Goal: Transaction & Acquisition: Book appointment/travel/reservation

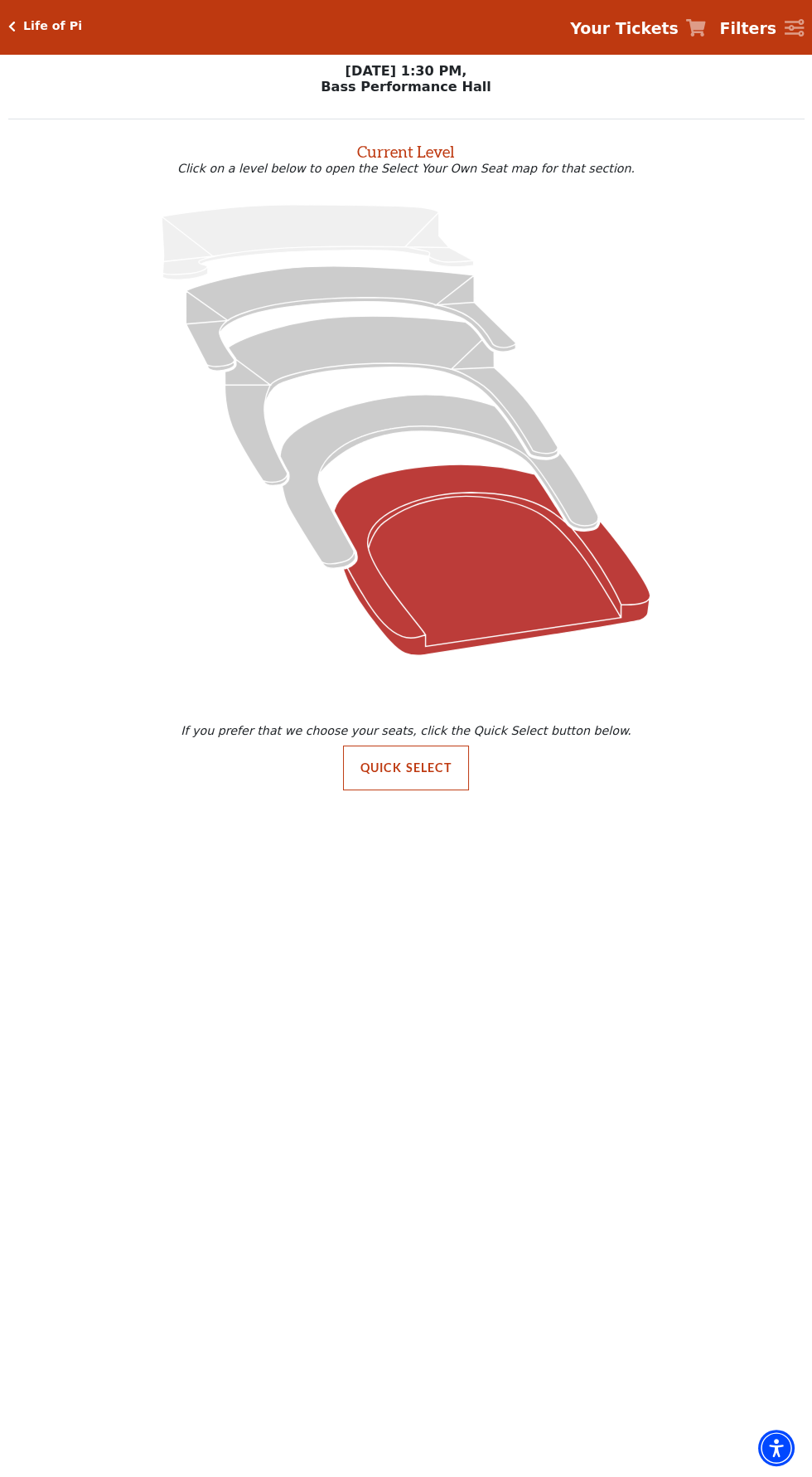
click at [499, 596] on icon "Orchestra / Parterre Circle - Seats Available: 27" at bounding box center [492, 559] width 317 height 190
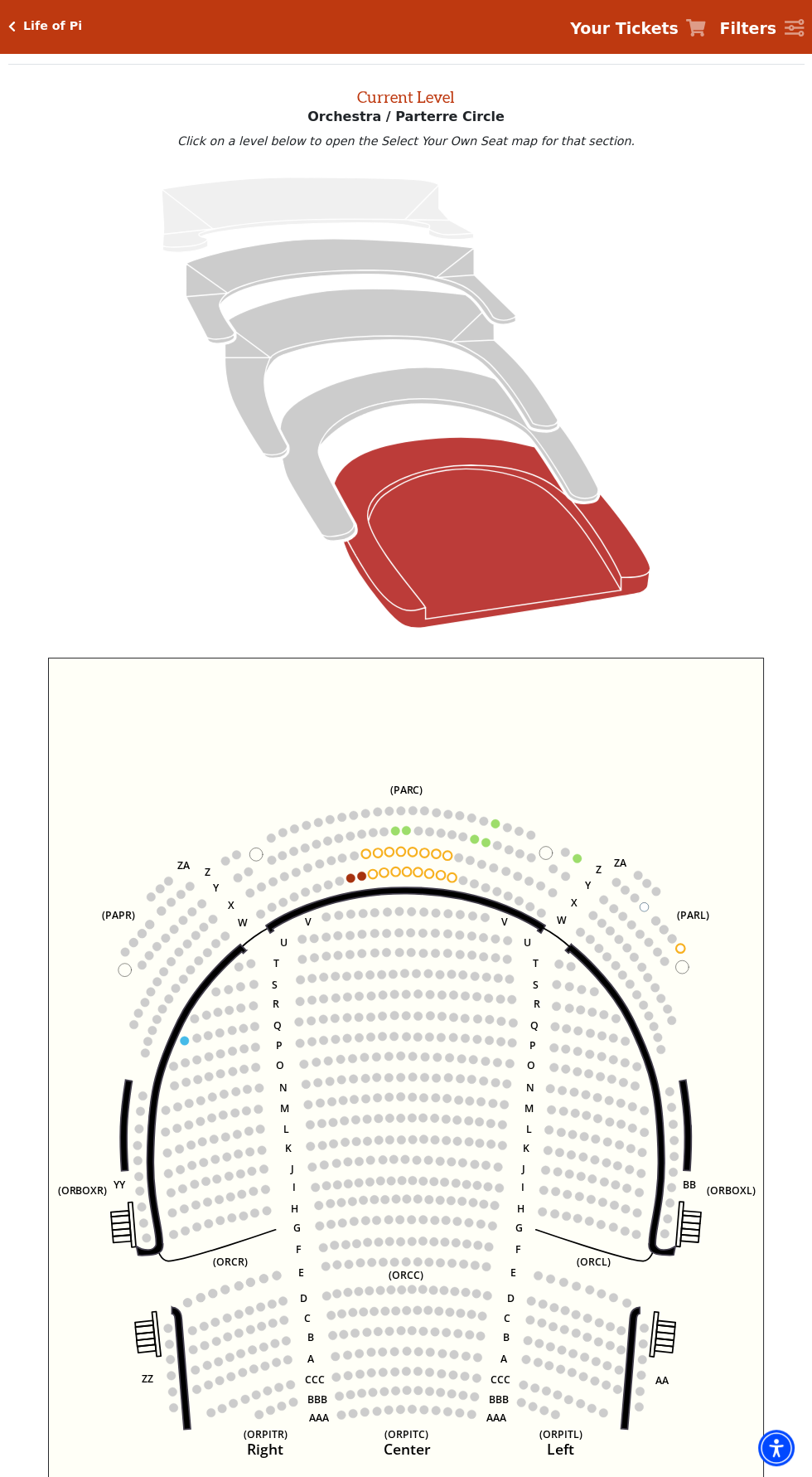
scroll to position [63, 0]
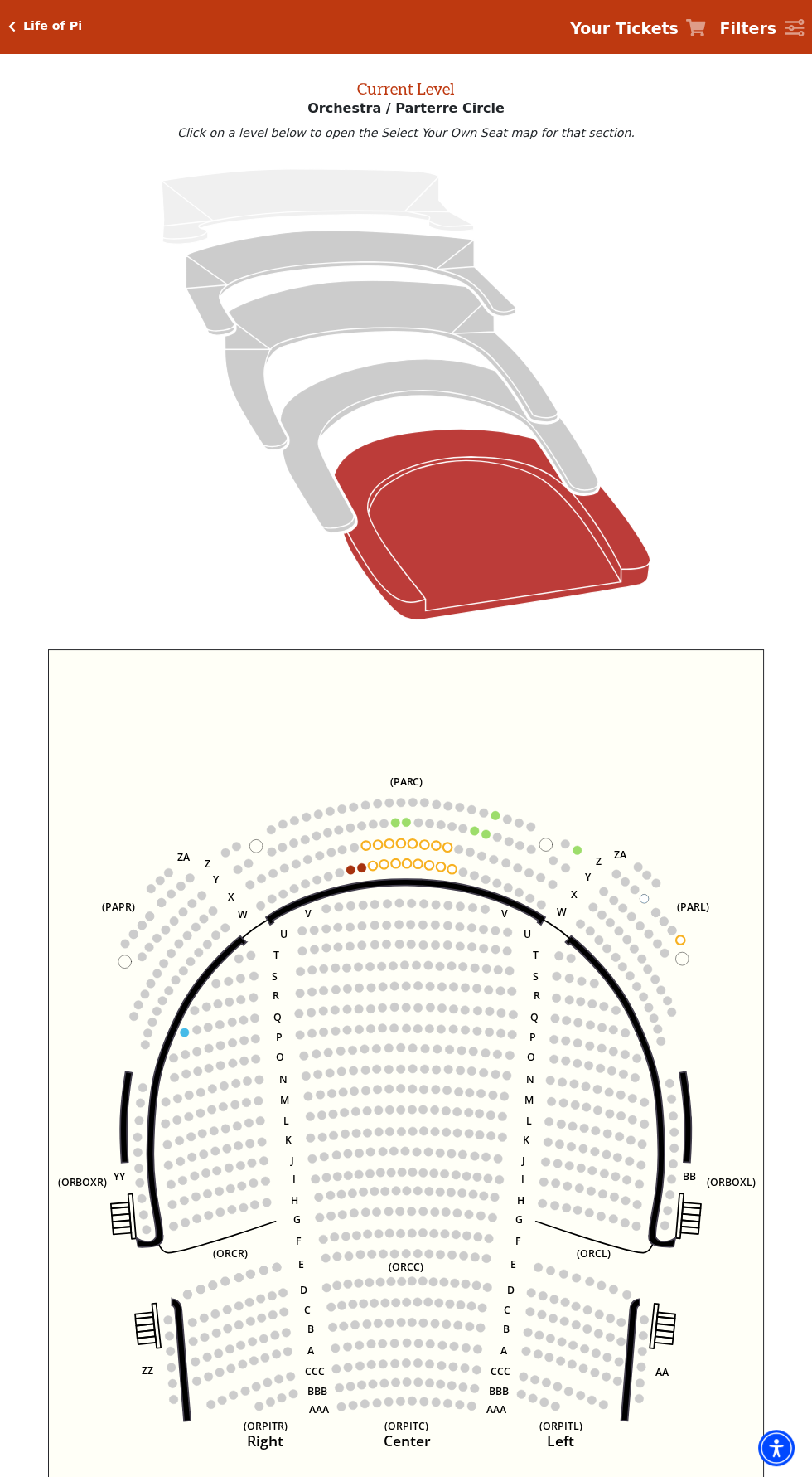
click at [478, 834] on icon "Left (ORPITL) Right (ORPITR) Center (ORPITC) ZZ AA YY BB ZA ZA (ORCL) (ORCR) (O…" at bounding box center [406, 1071] width 717 height 844
click at [494, 815] on circle at bounding box center [496, 816] width 10 height 10
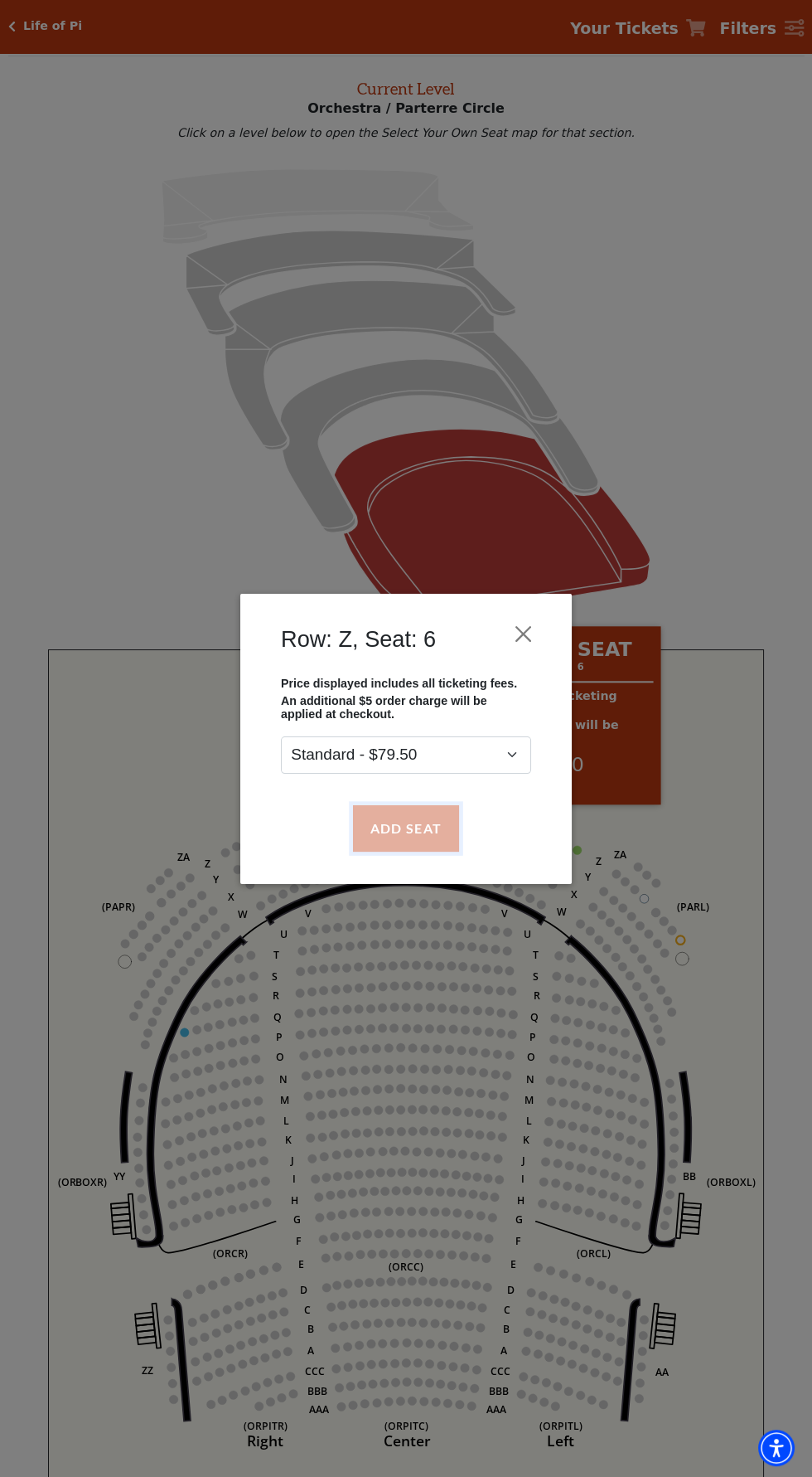
click at [432, 811] on button "Add Seat" at bounding box center [406, 827] width 106 height 47
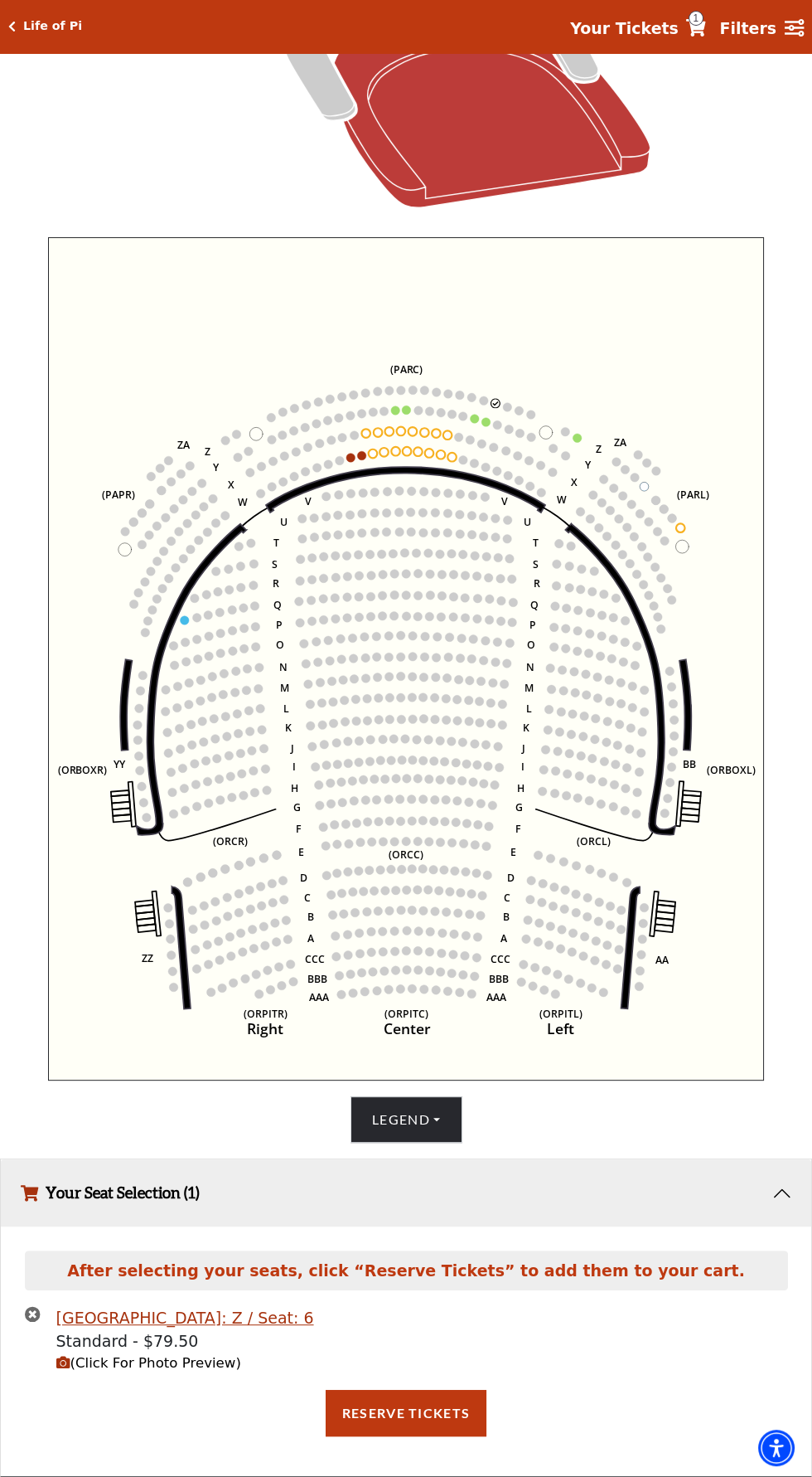
scroll to position [516, 0]
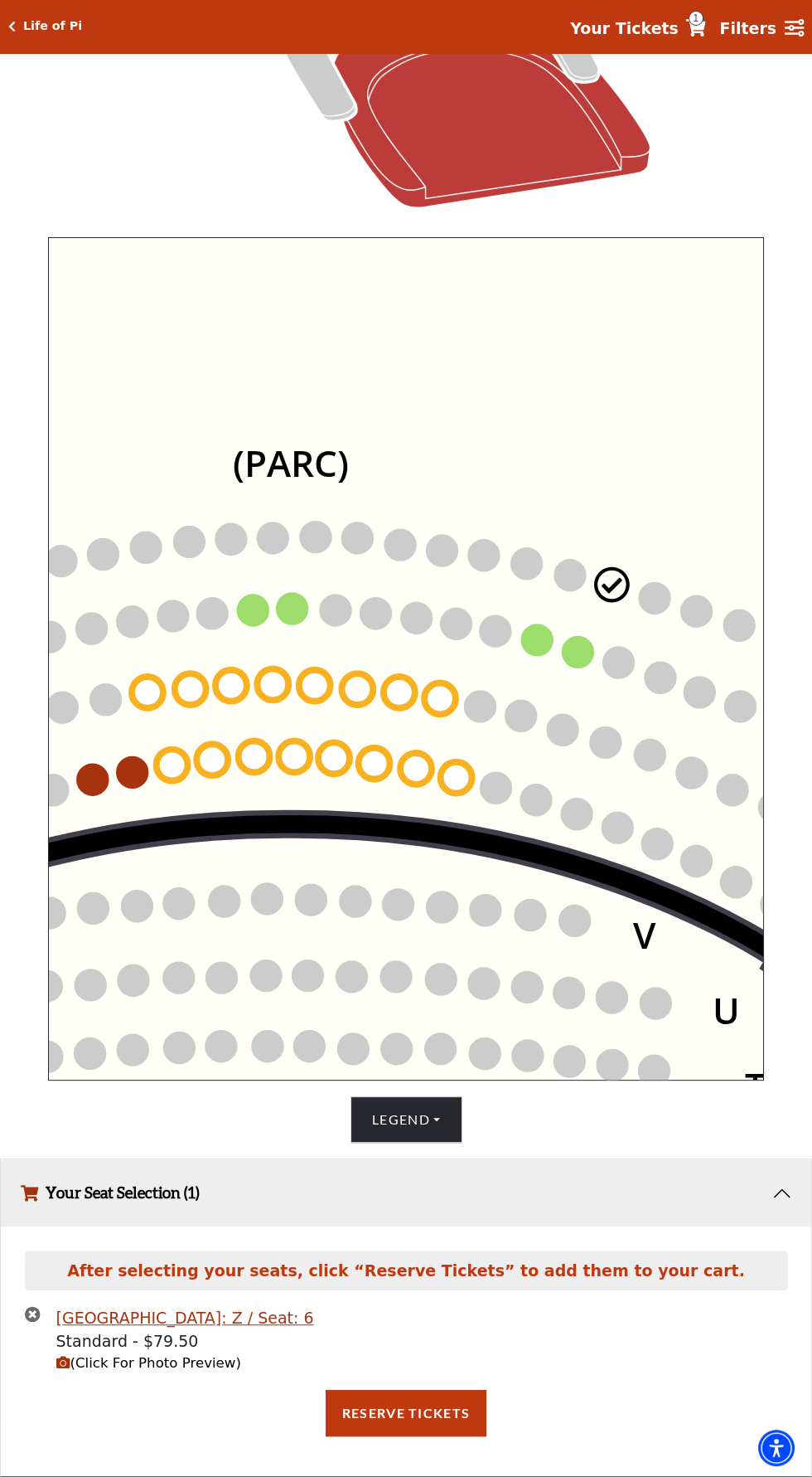
click at [618, 569] on circle at bounding box center [612, 584] width 32 height 32
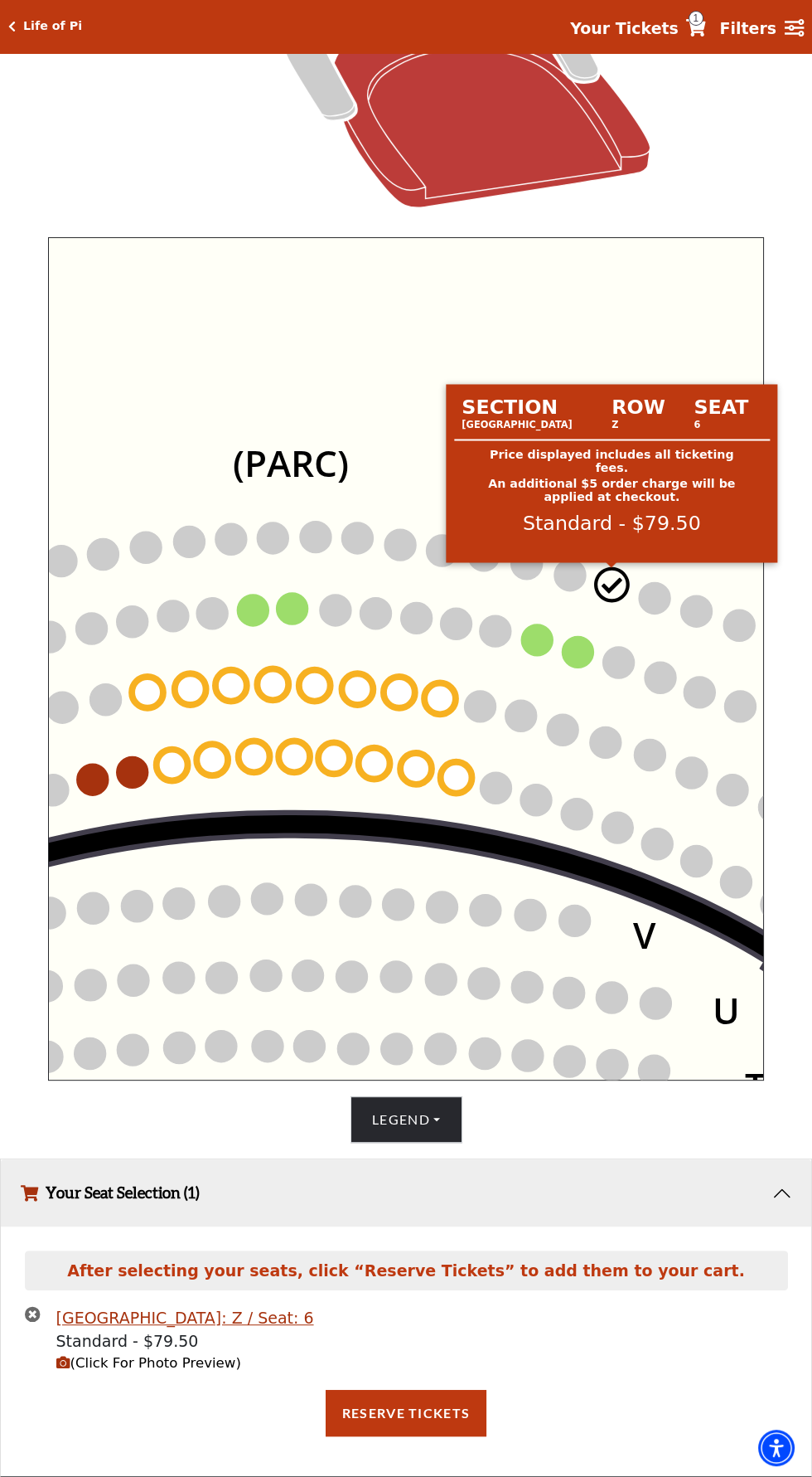
click at [538, 626] on circle at bounding box center [537, 641] width 32 height 32
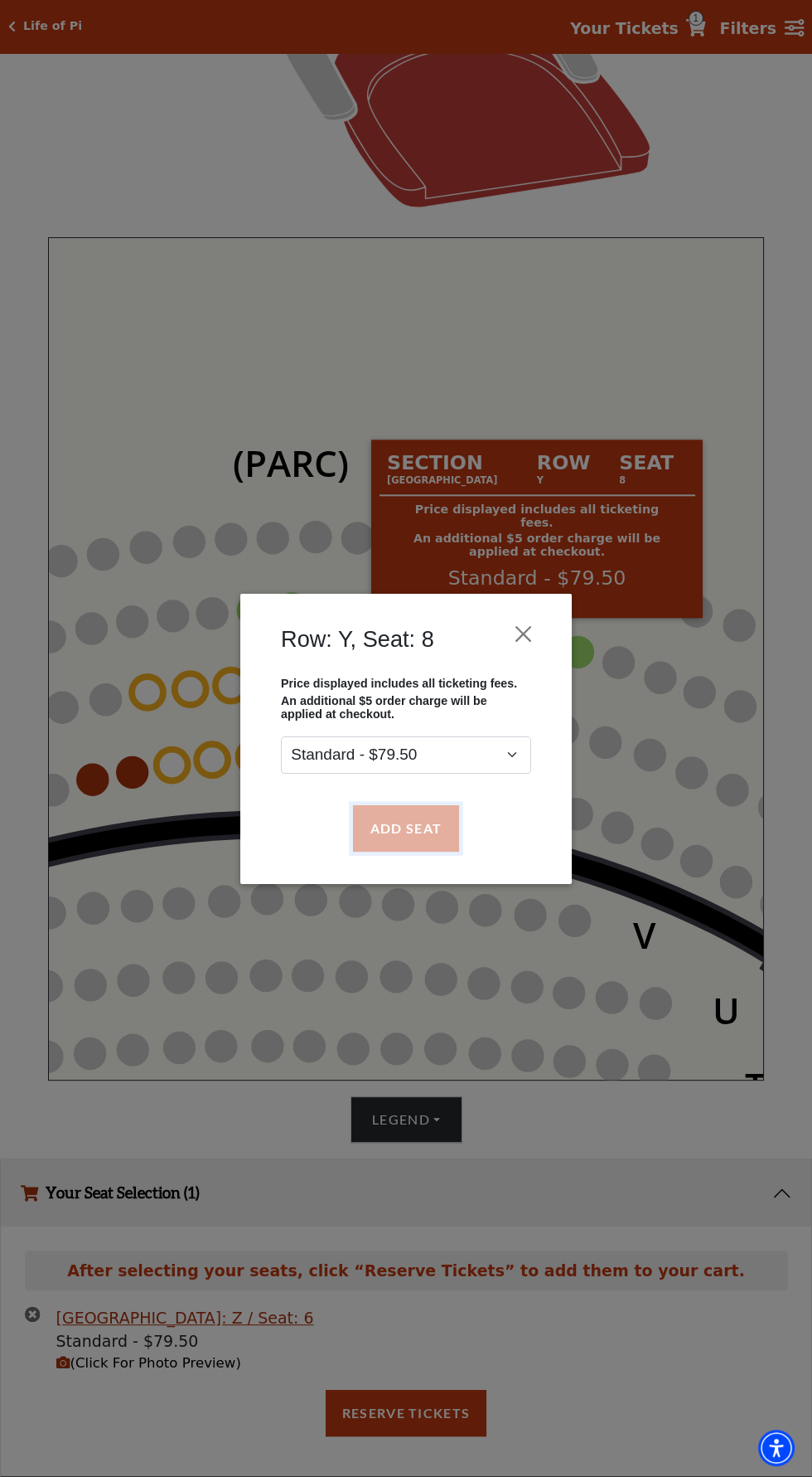
click at [415, 824] on button "Add Seat" at bounding box center [406, 827] width 106 height 47
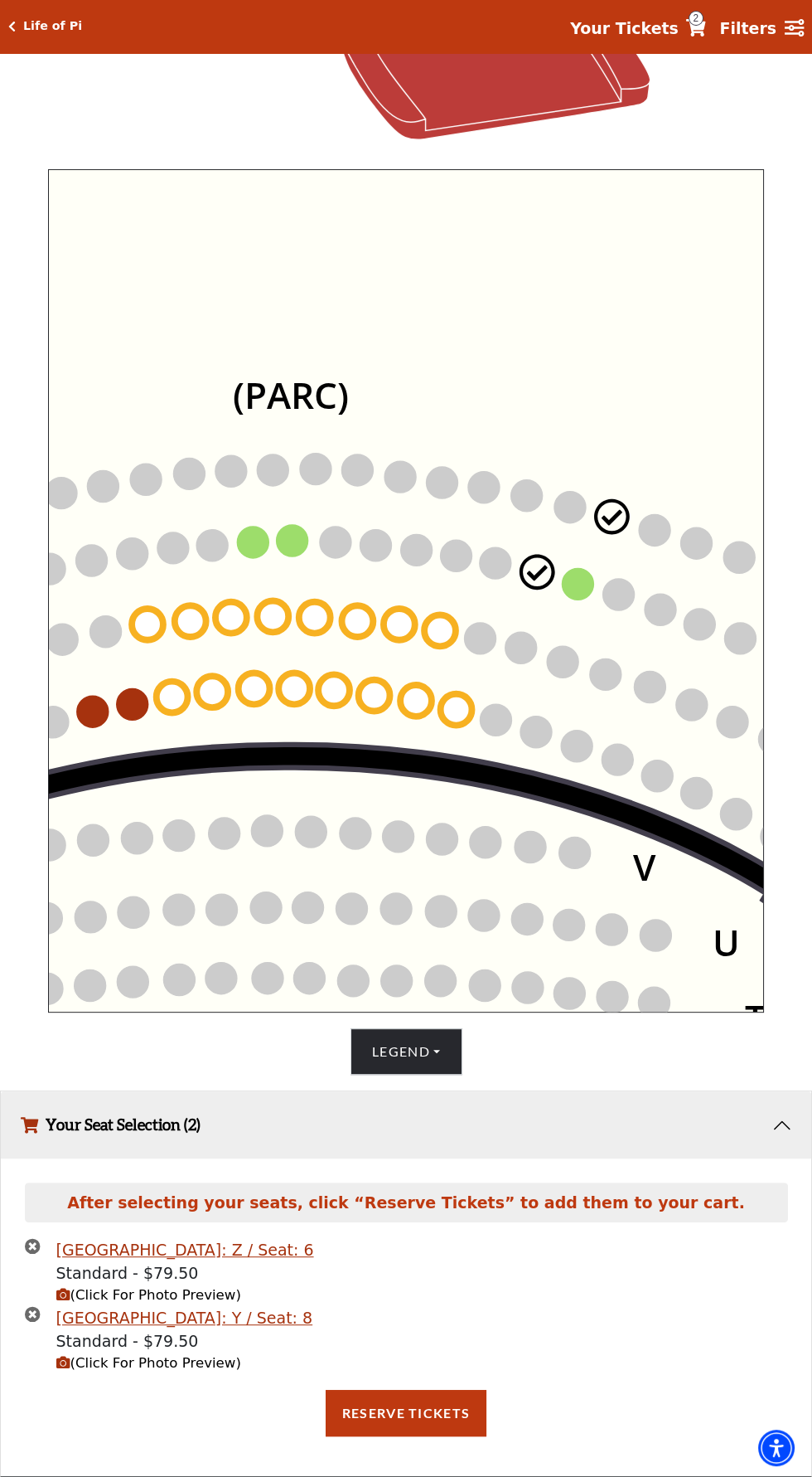
scroll to position [584, 0]
click at [590, 557] on icon "Left (ORPITL) Right (ORPITR) Center (ORPITC) ZZ AA YY BB ZA ZA (ORCL) (ORCR) (O…" at bounding box center [406, 591] width 717 height 844
click at [584, 569] on circle at bounding box center [579, 584] width 32 height 32
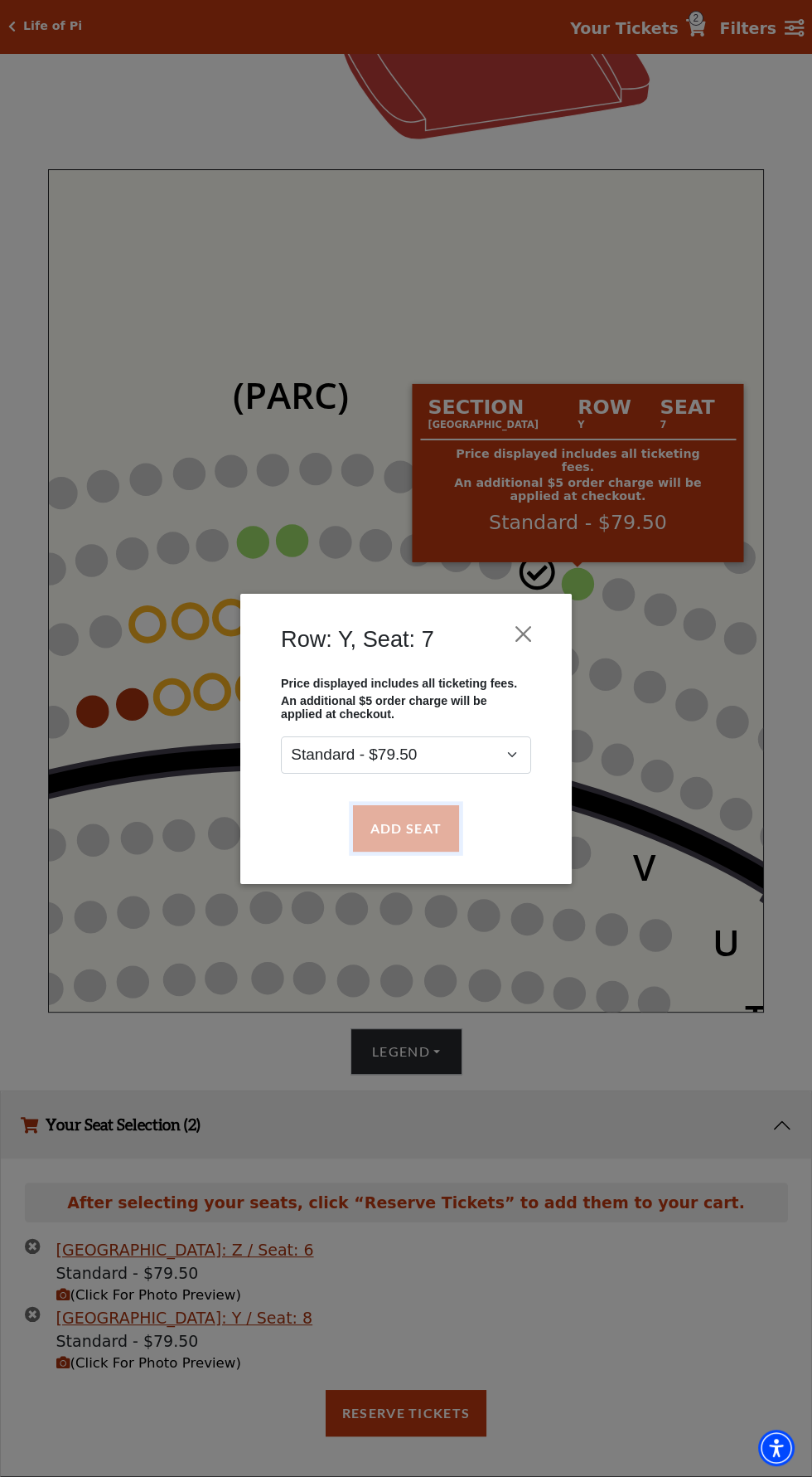
click at [416, 822] on button "Add Seat" at bounding box center [406, 827] width 106 height 47
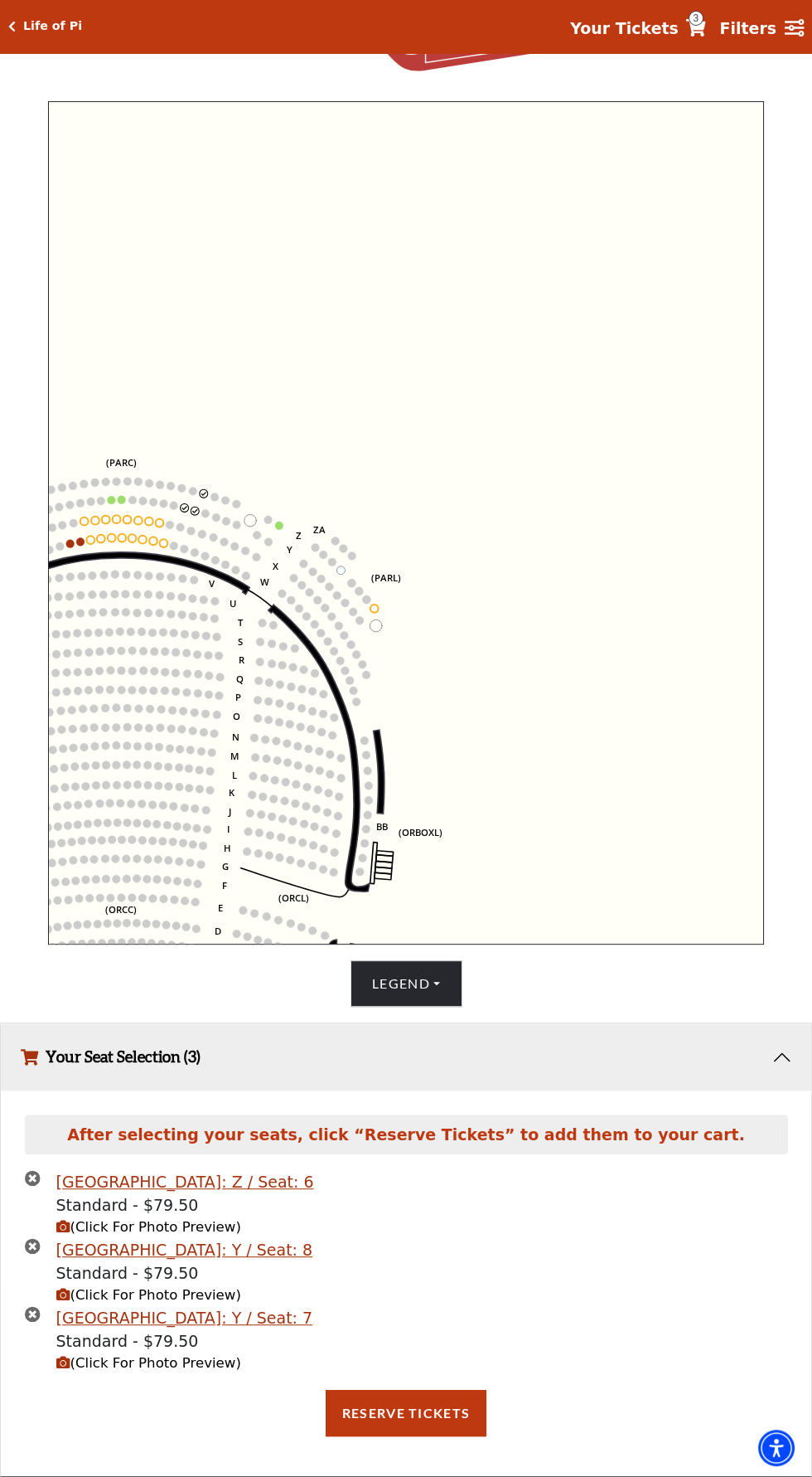
scroll to position [669, 0]
click at [32, 1185] on icon "times-circle" at bounding box center [33, 1178] width 15 height 15
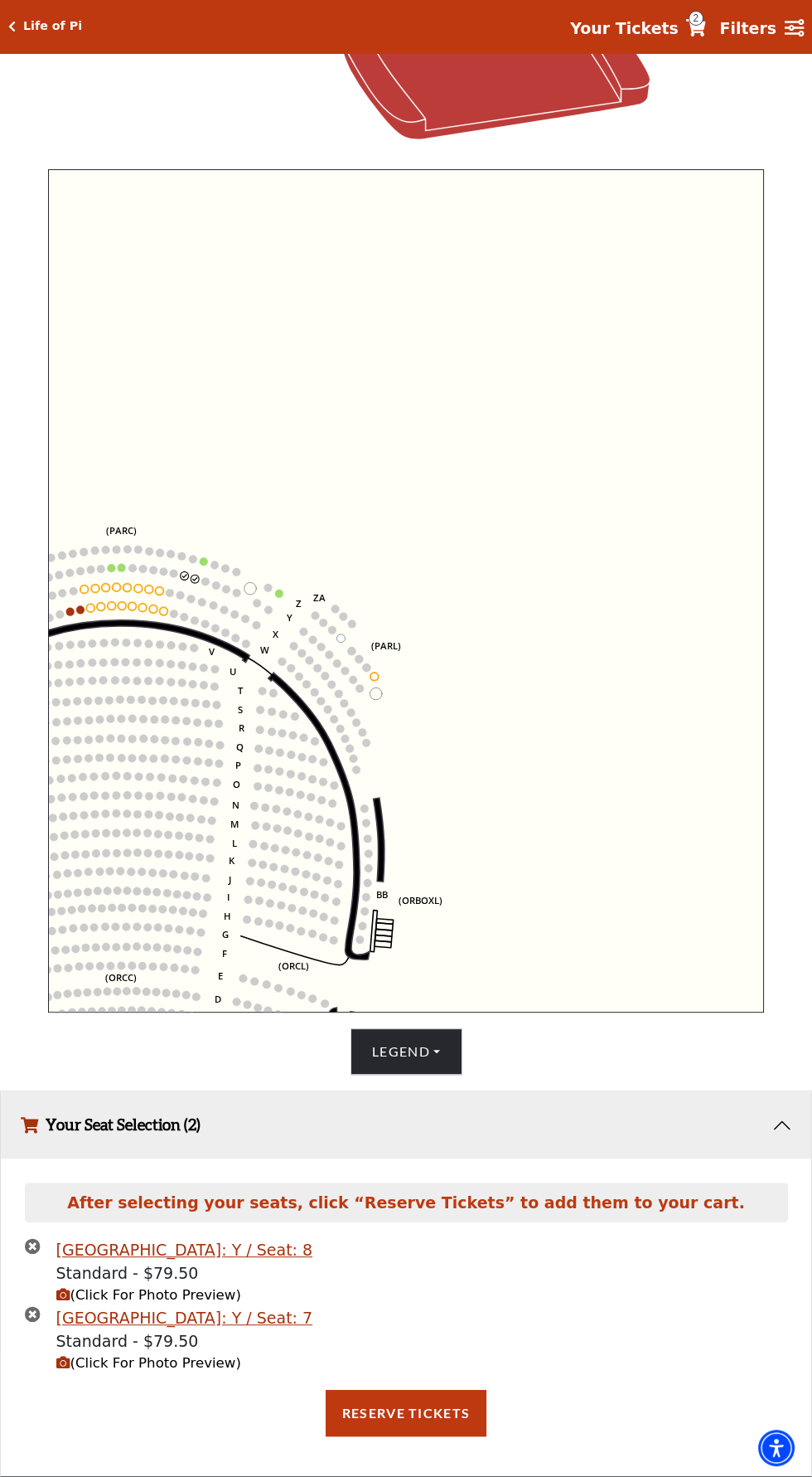
scroll to position [624, 0]
click at [412, 1409] on button "Reserve Tickets" at bounding box center [406, 1413] width 161 height 47
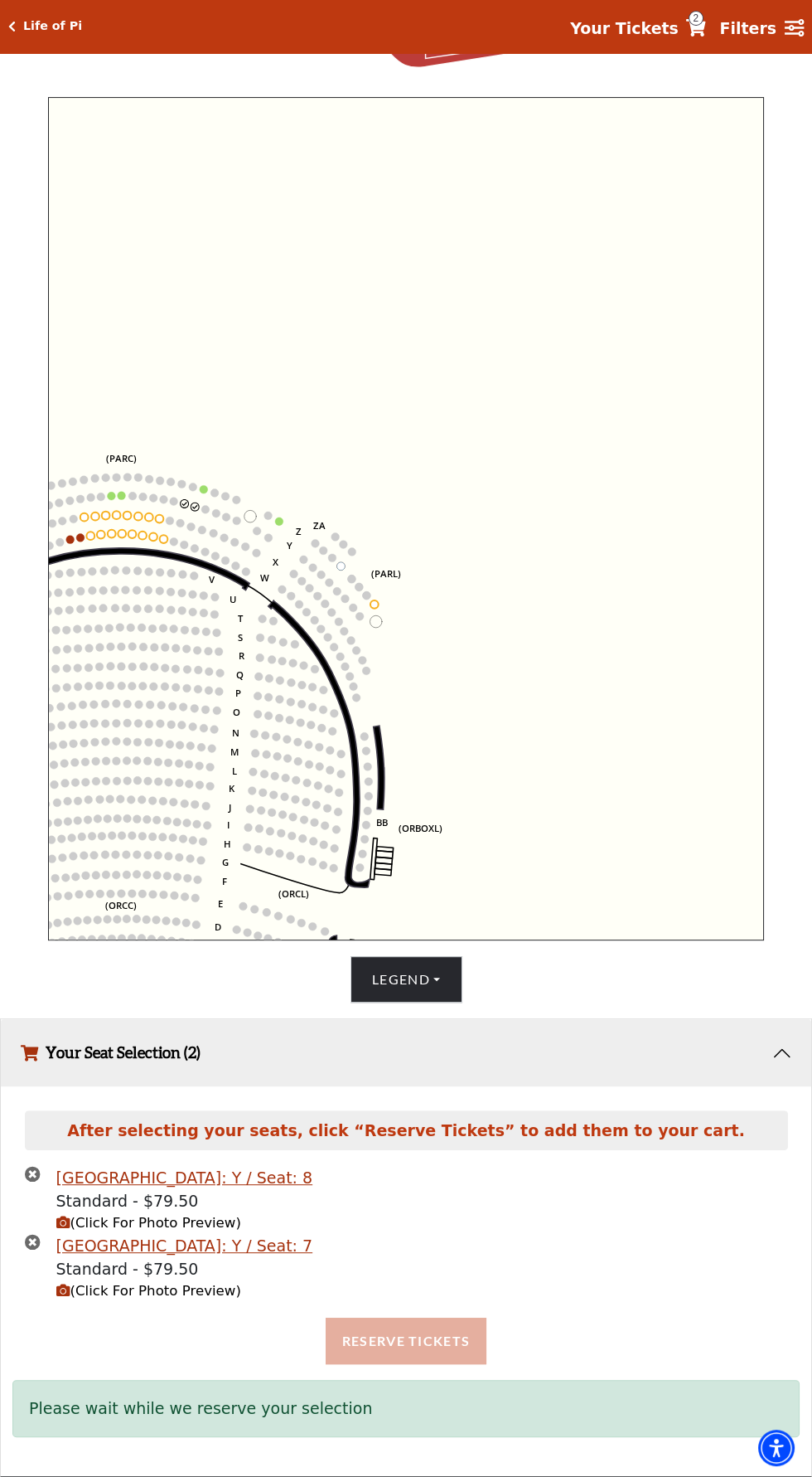
scroll to position [644, 0]
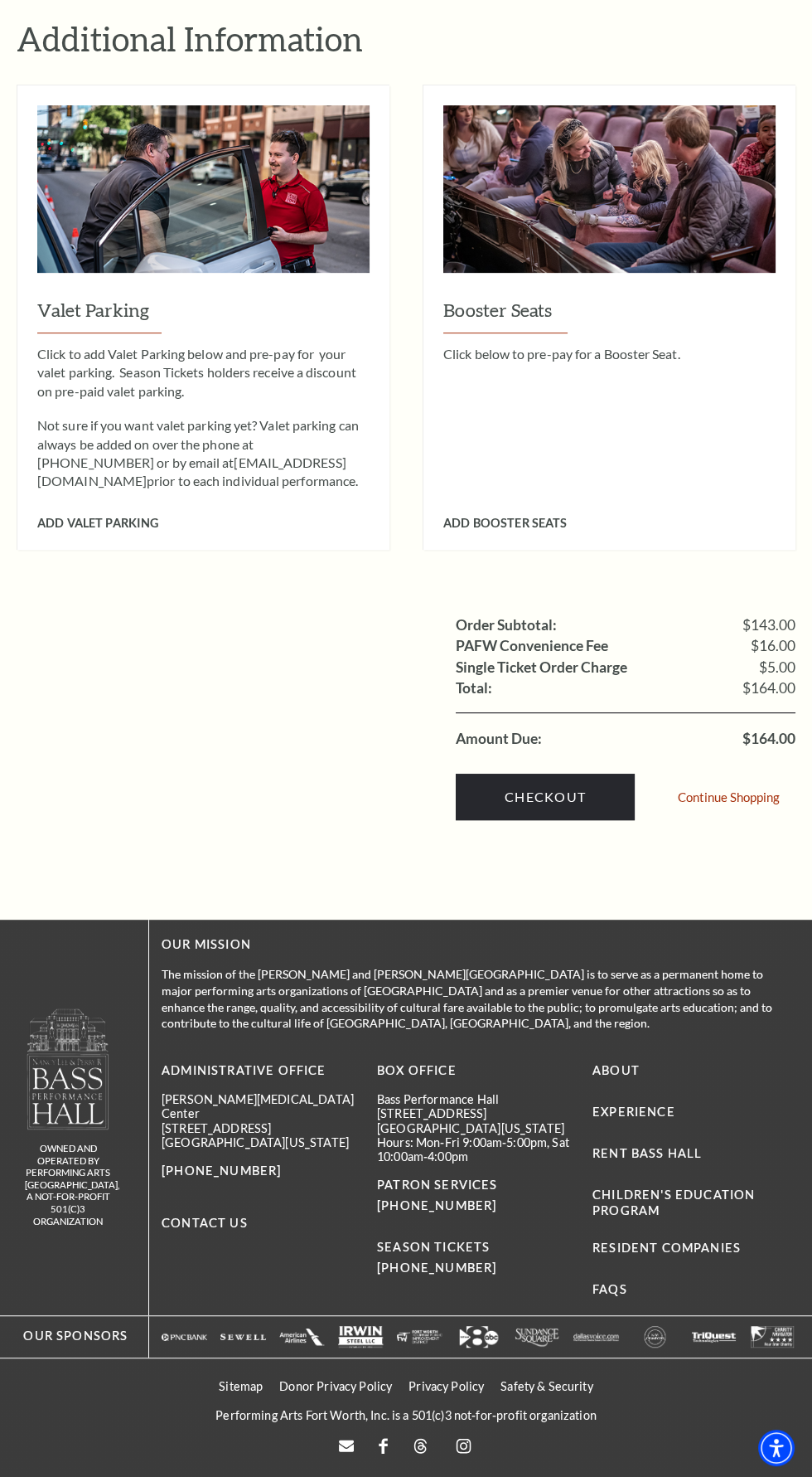
scroll to position [2002, 0]
click at [538, 820] on link "Checkout" at bounding box center [545, 797] width 179 height 47
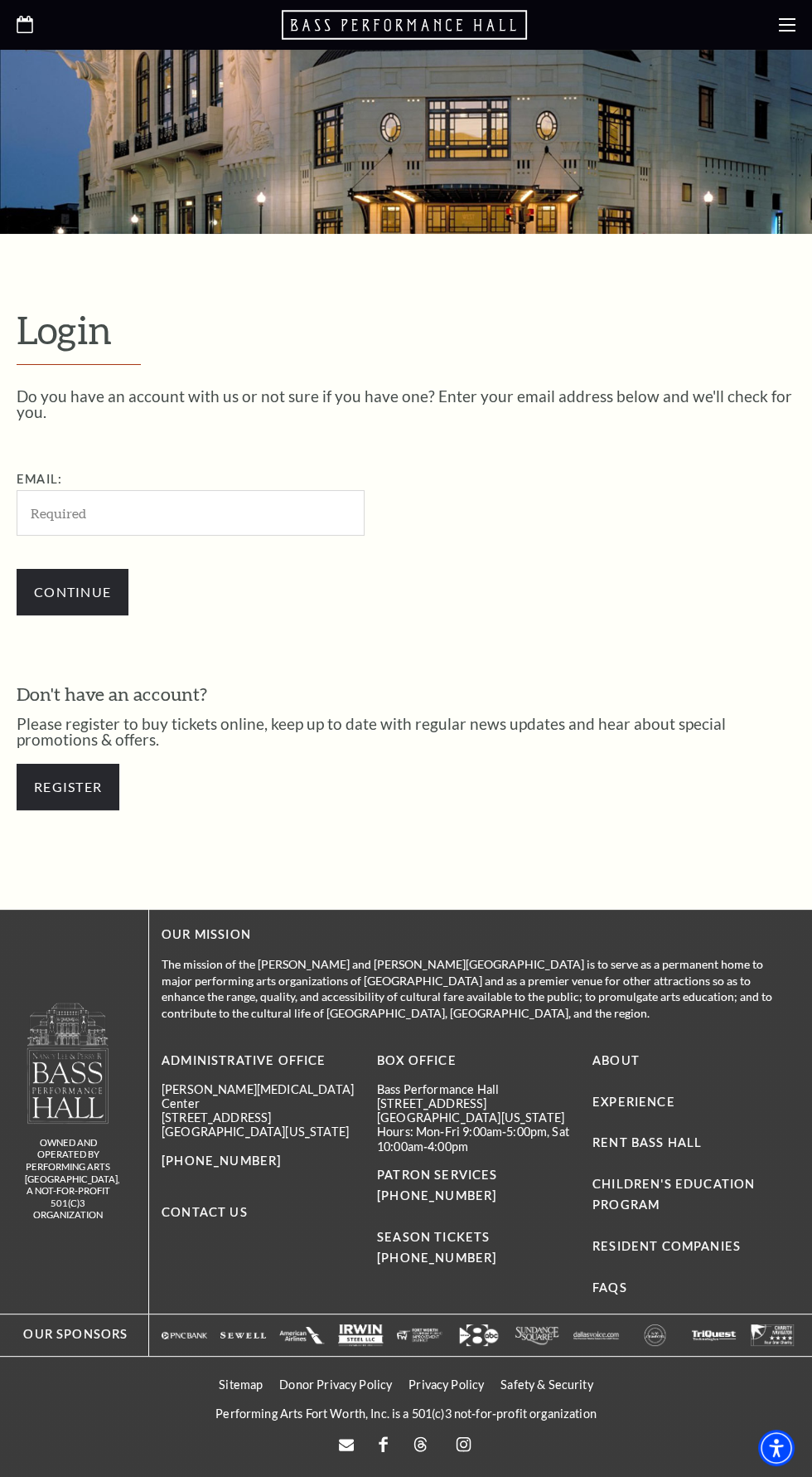
scroll to position [263, 0]
click at [121, 490] on input "Email:" at bounding box center [190, 513] width 348 height 46
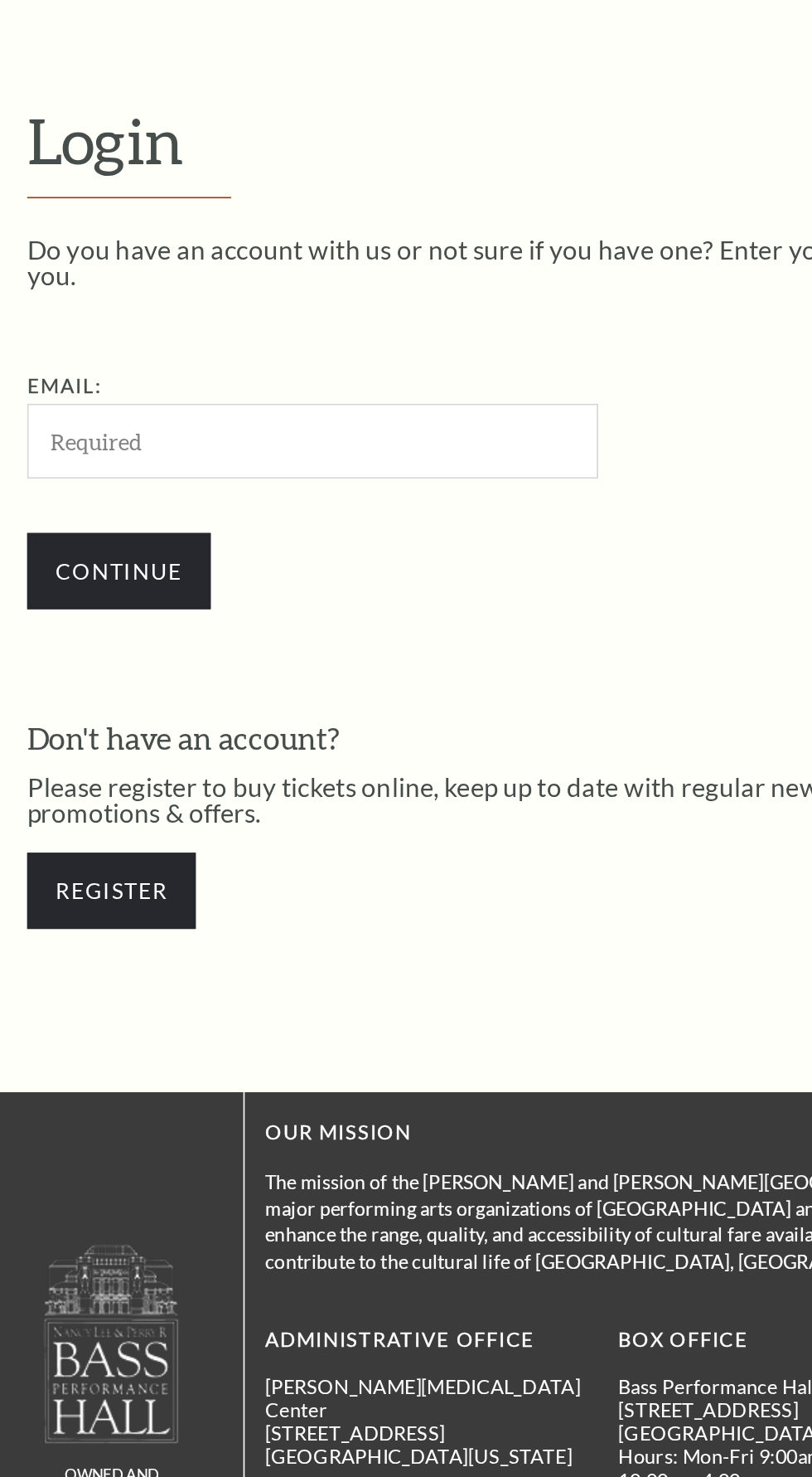
type input "[EMAIL_ADDRESS][DOMAIN_NAME]"
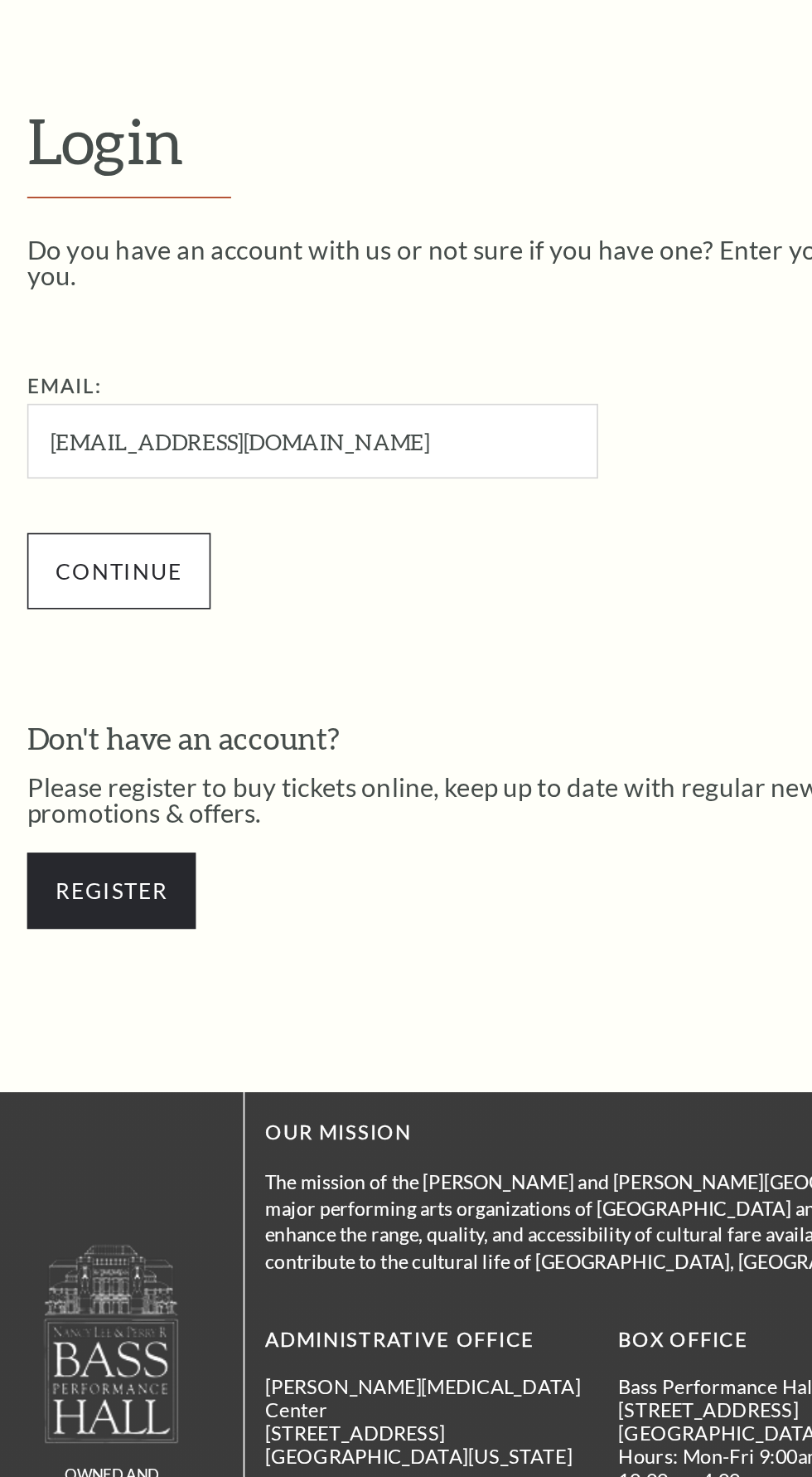
click at [65, 569] on input "Continue" at bounding box center [72, 592] width 112 height 47
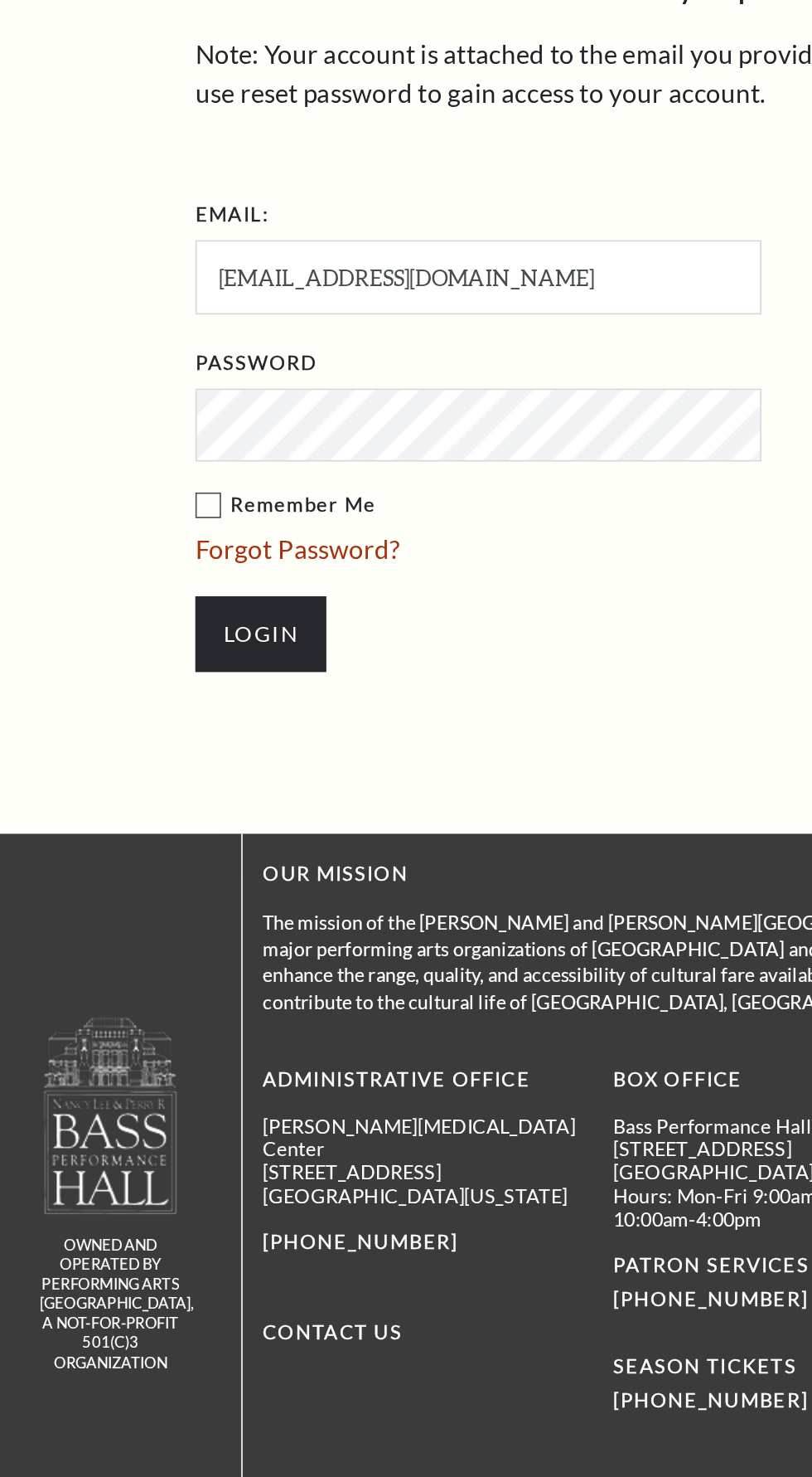
scroll to position [283, 0]
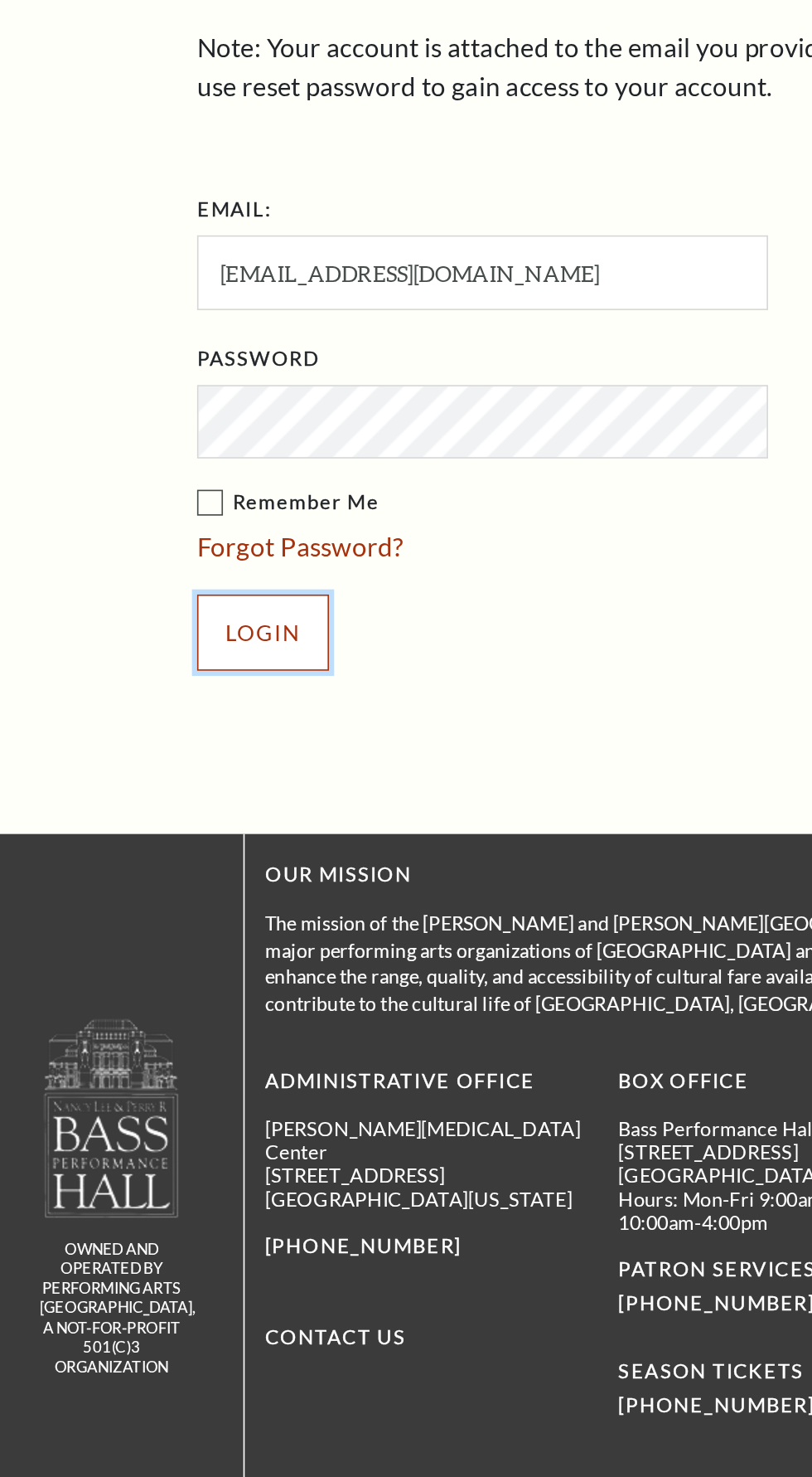
click at [152, 721] on input "Login" at bounding box center [161, 729] width 80 height 47
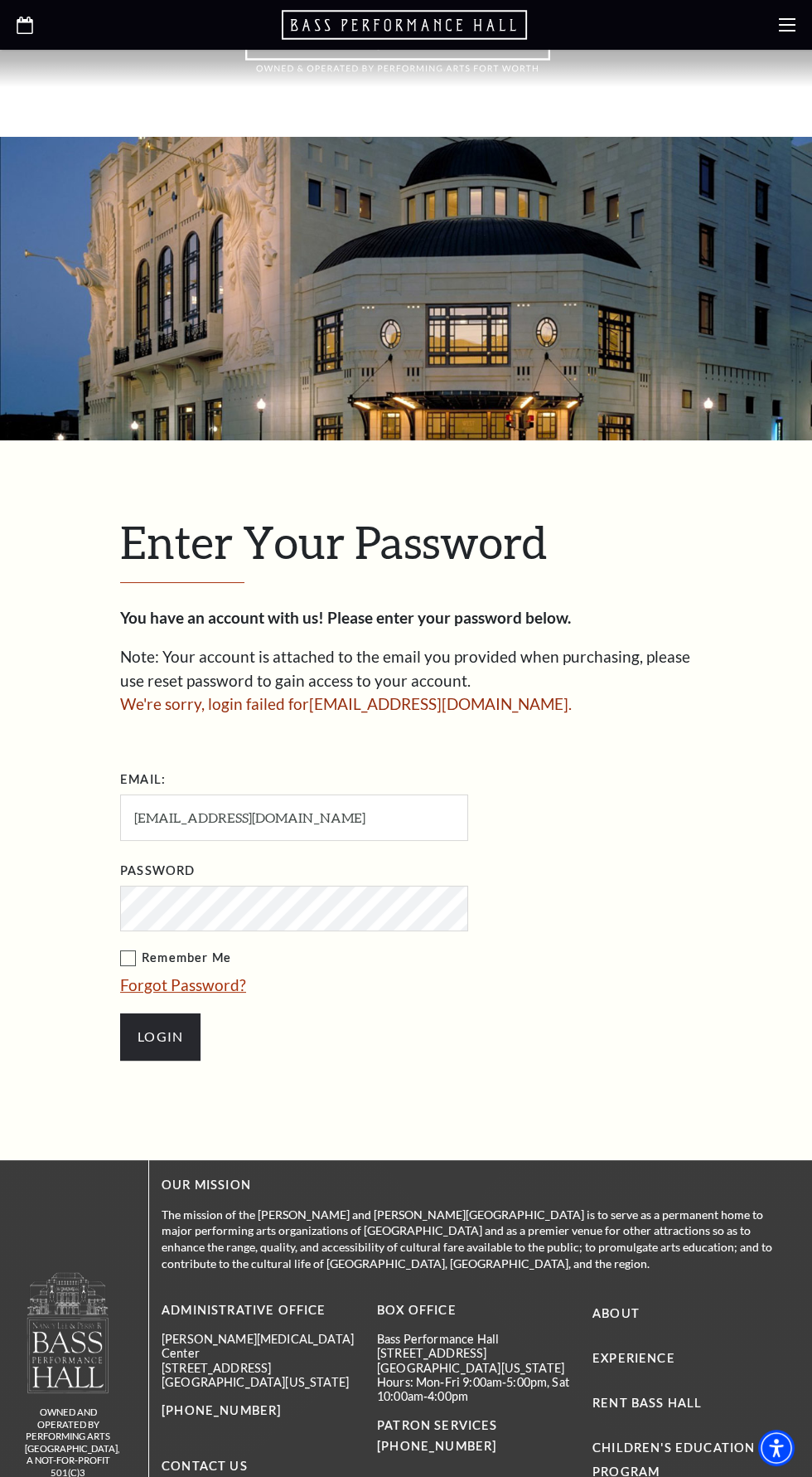
click at [221, 980] on link "Forgot Password?" at bounding box center [184, 984] width 126 height 19
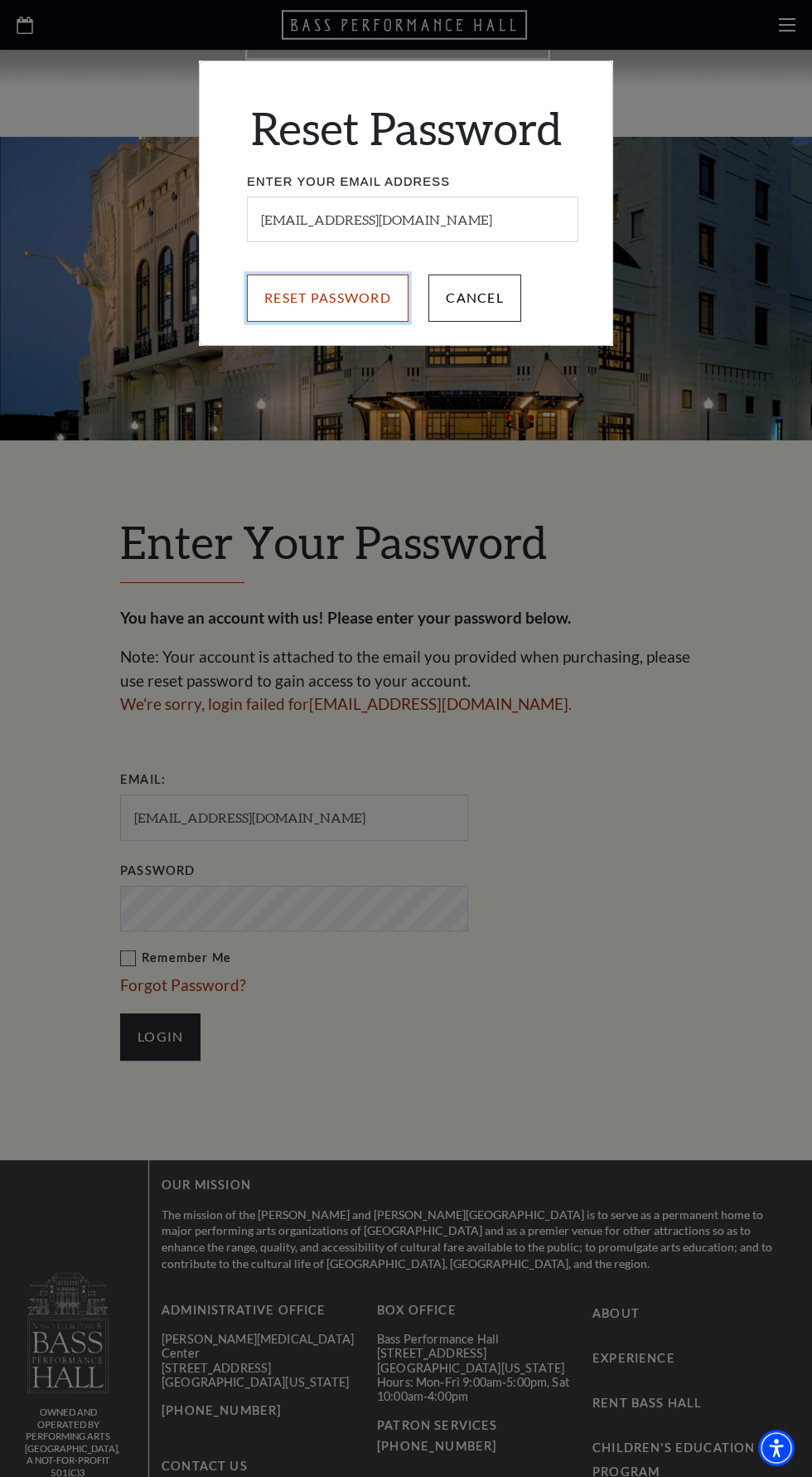
click at [301, 302] on input "Reset Password" at bounding box center [327, 298] width 162 height 47
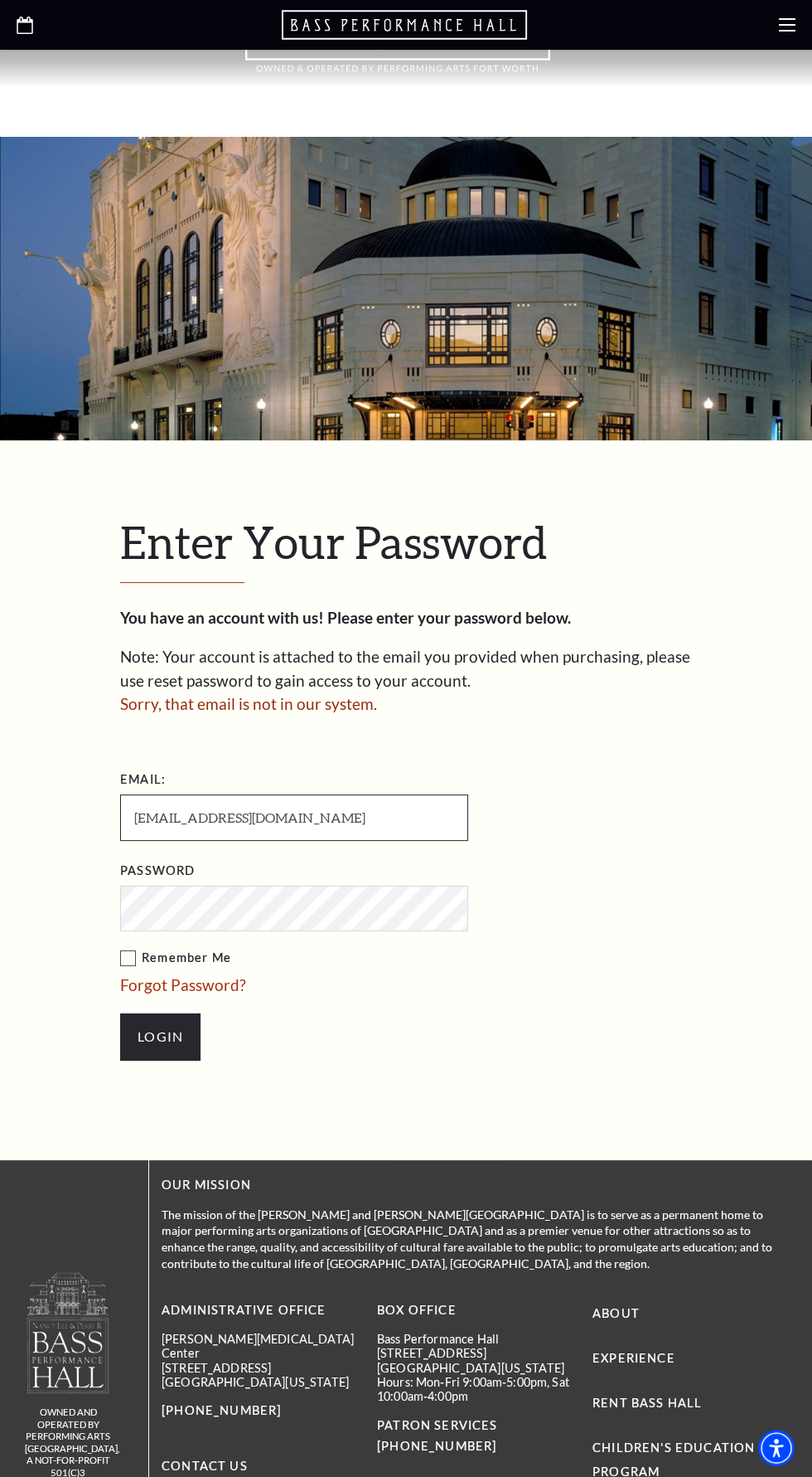
click at [373, 808] on input "[EMAIL_ADDRESS][DOMAIN_NAME]" at bounding box center [295, 817] width 348 height 46
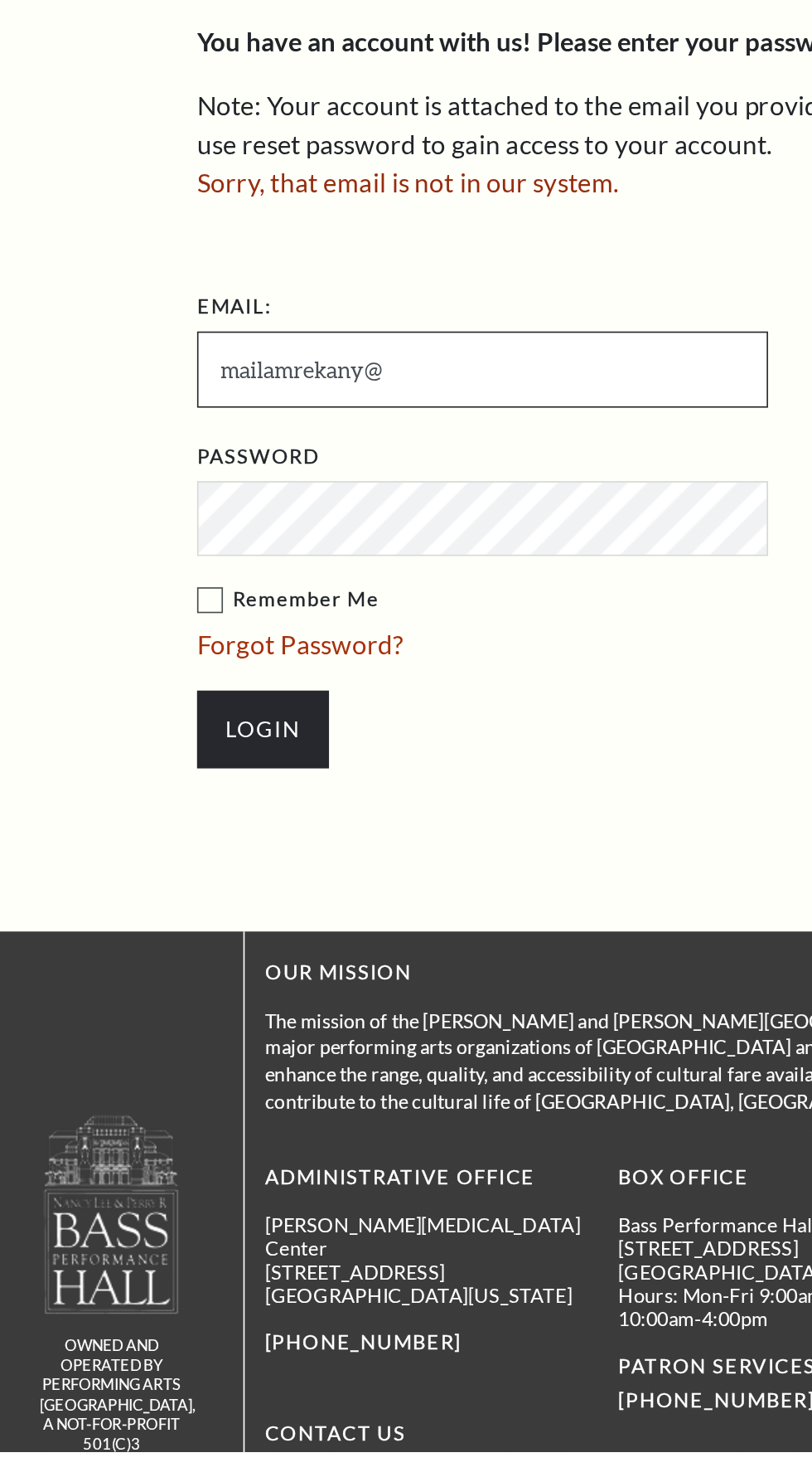
type input "mailamrekany"
type input "Heshamzohair"
click at [143, 807] on input "Heshamzohair@gmail.com" at bounding box center [295, 817] width 348 height 46
type input "heshamzohair@gmail.com"
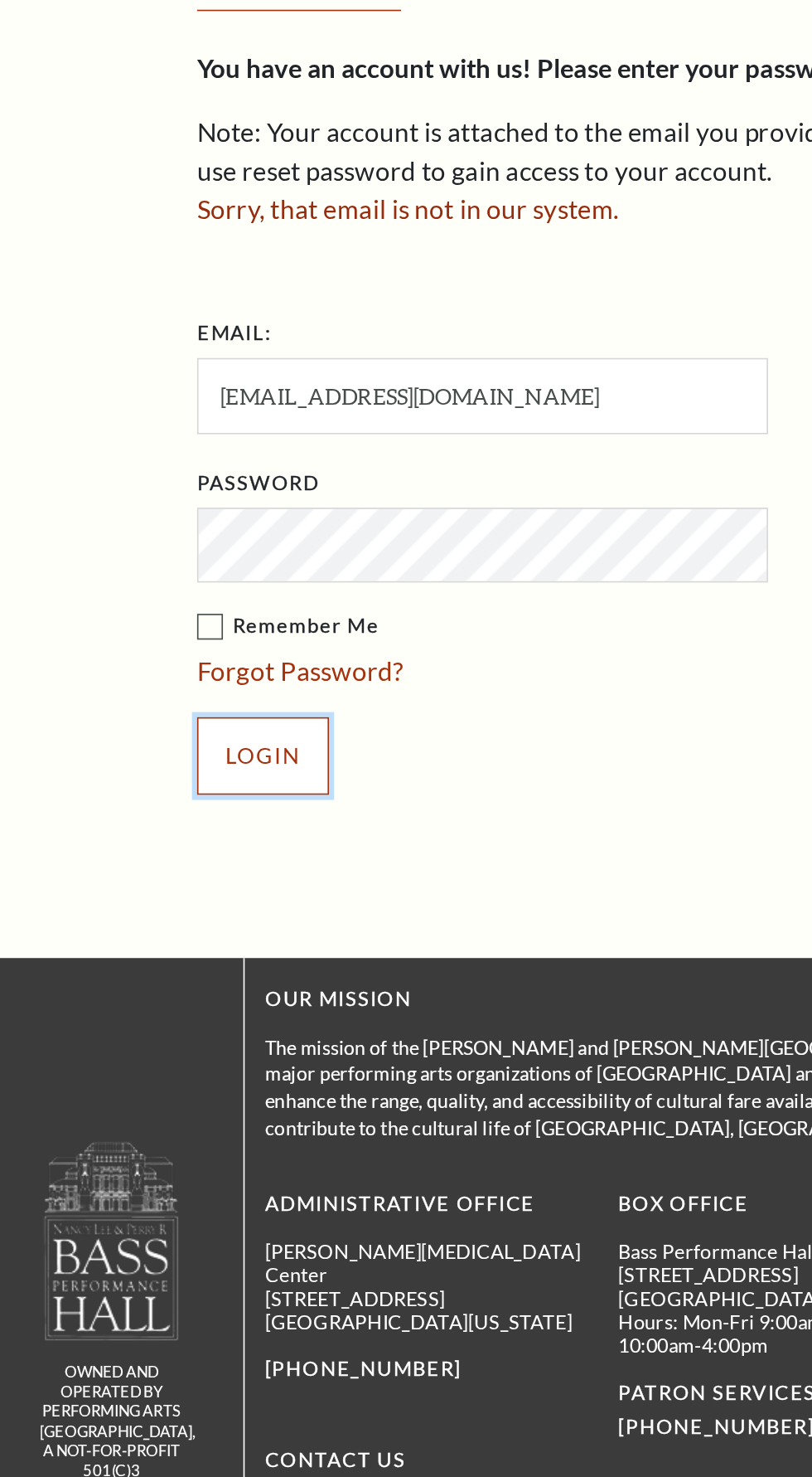
click at [164, 1016] on input "Login" at bounding box center [161, 1036] width 80 height 47
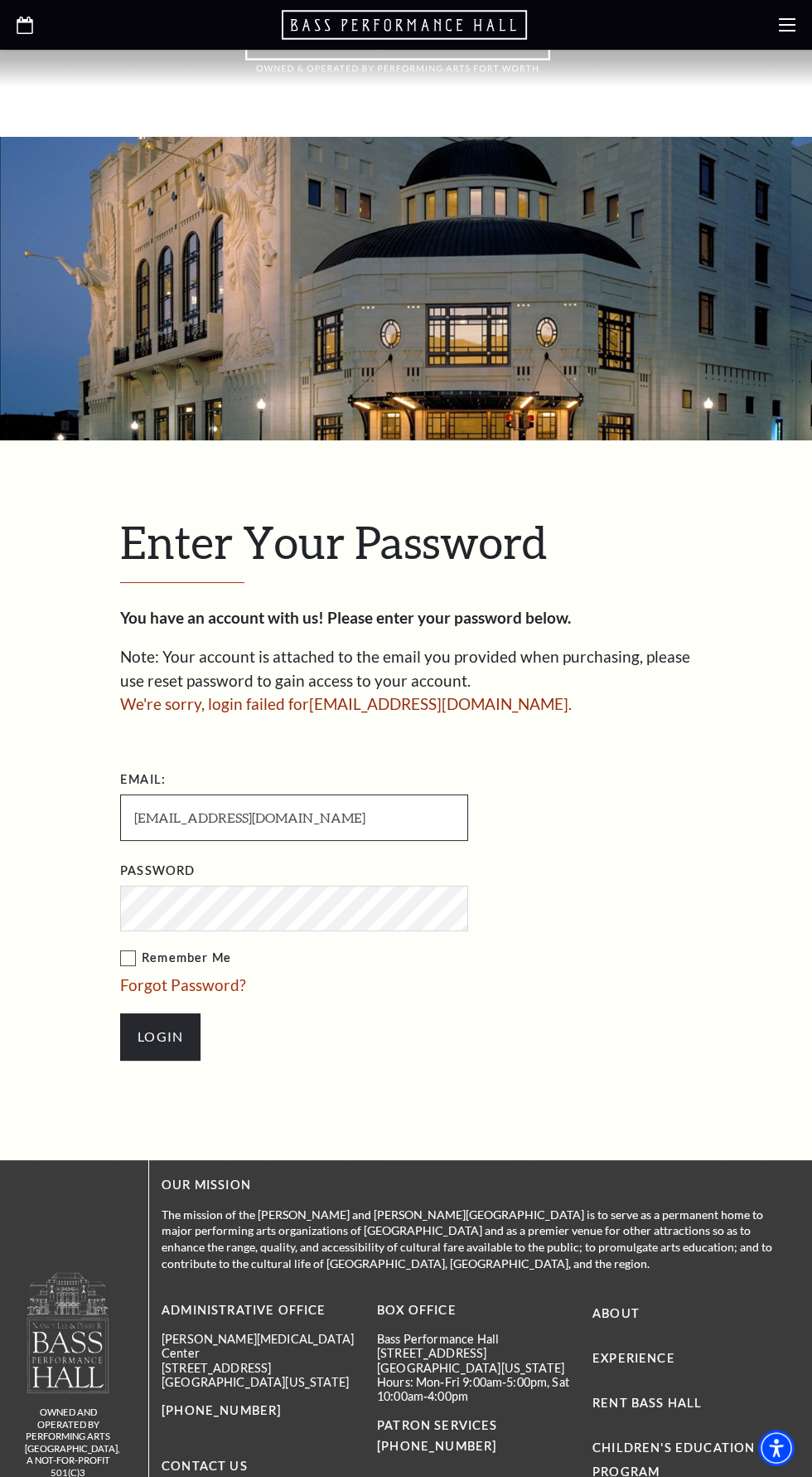
click at [361, 815] on input "[EMAIL_ADDRESS][DOMAIN_NAME]" at bounding box center [295, 817] width 348 height 46
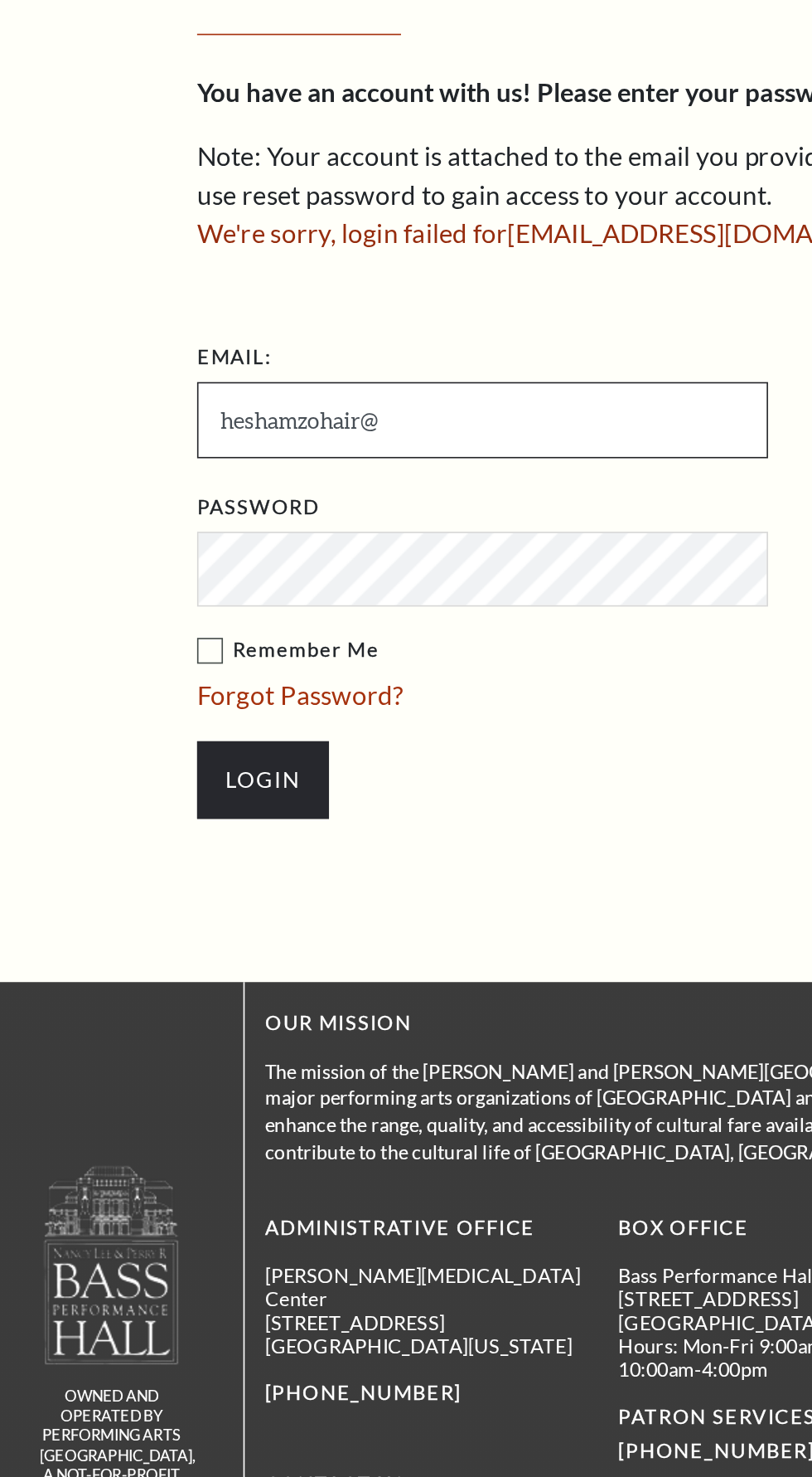
type input "heshamzohair"
type input "N"
type input "[EMAIL_ADDRESS][DOMAIN_NAME]"
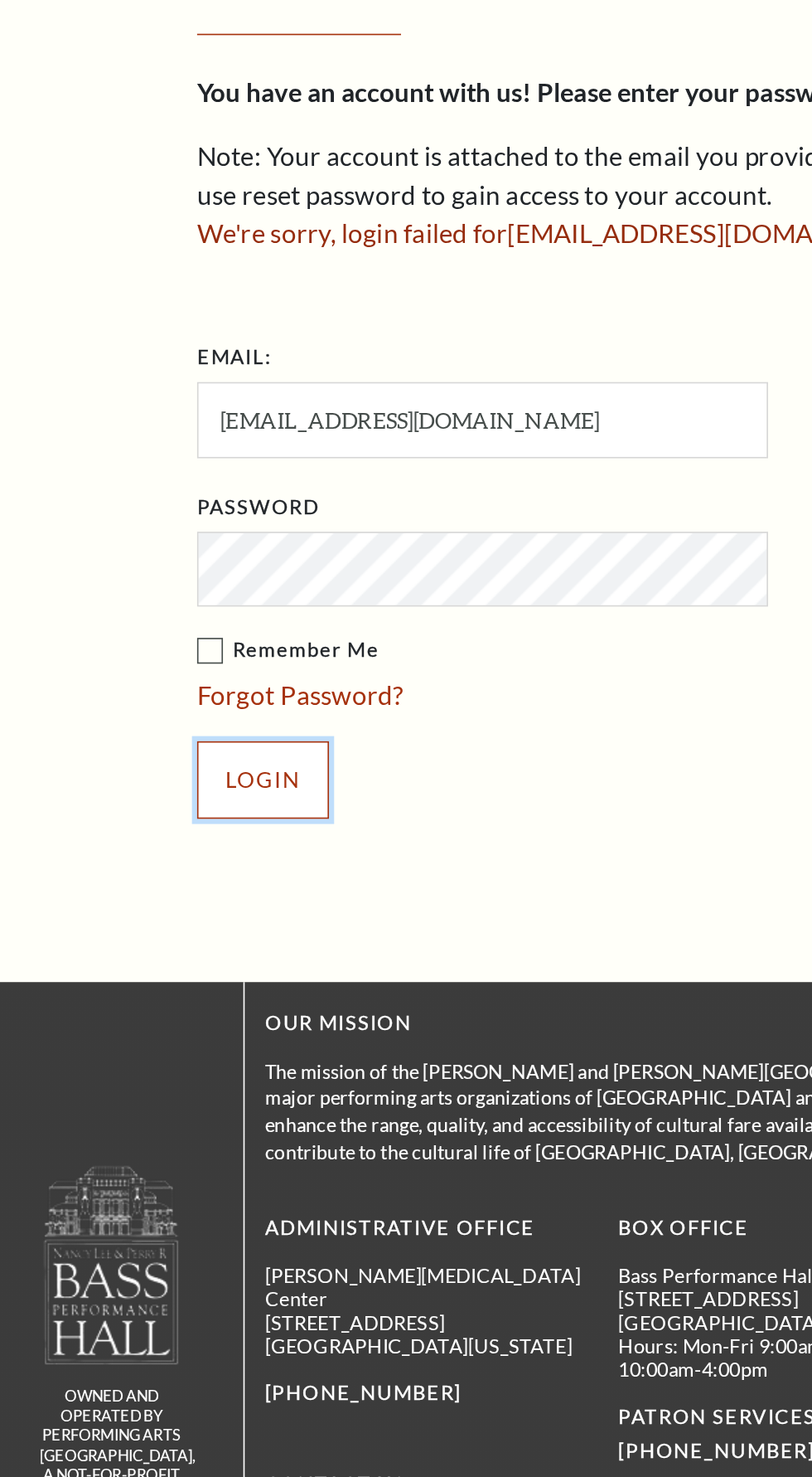
click at [175, 1014] on input "Login" at bounding box center [161, 1036] width 80 height 47
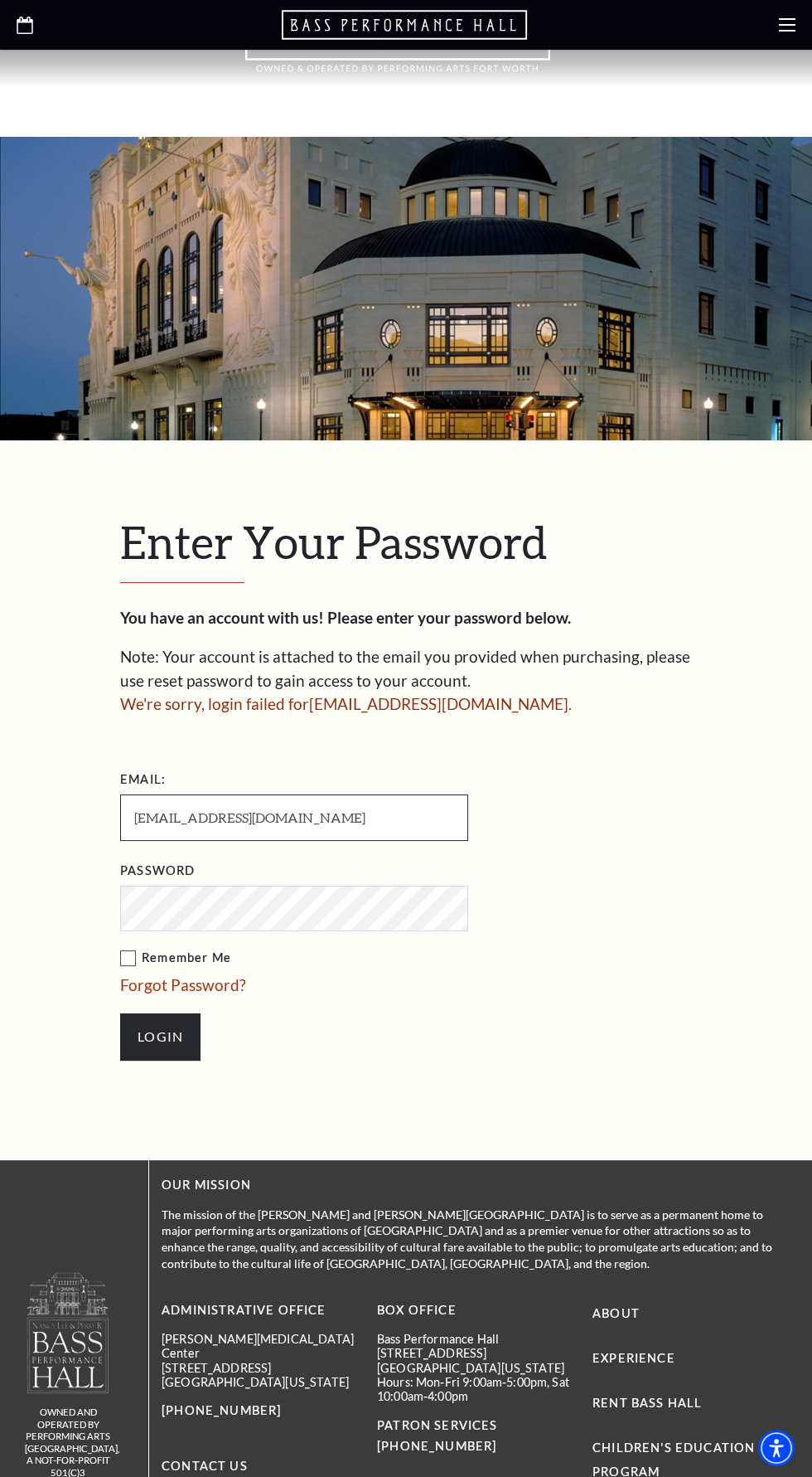
click at [140, 807] on input "[EMAIL_ADDRESS][DOMAIN_NAME]" at bounding box center [295, 817] width 348 height 46
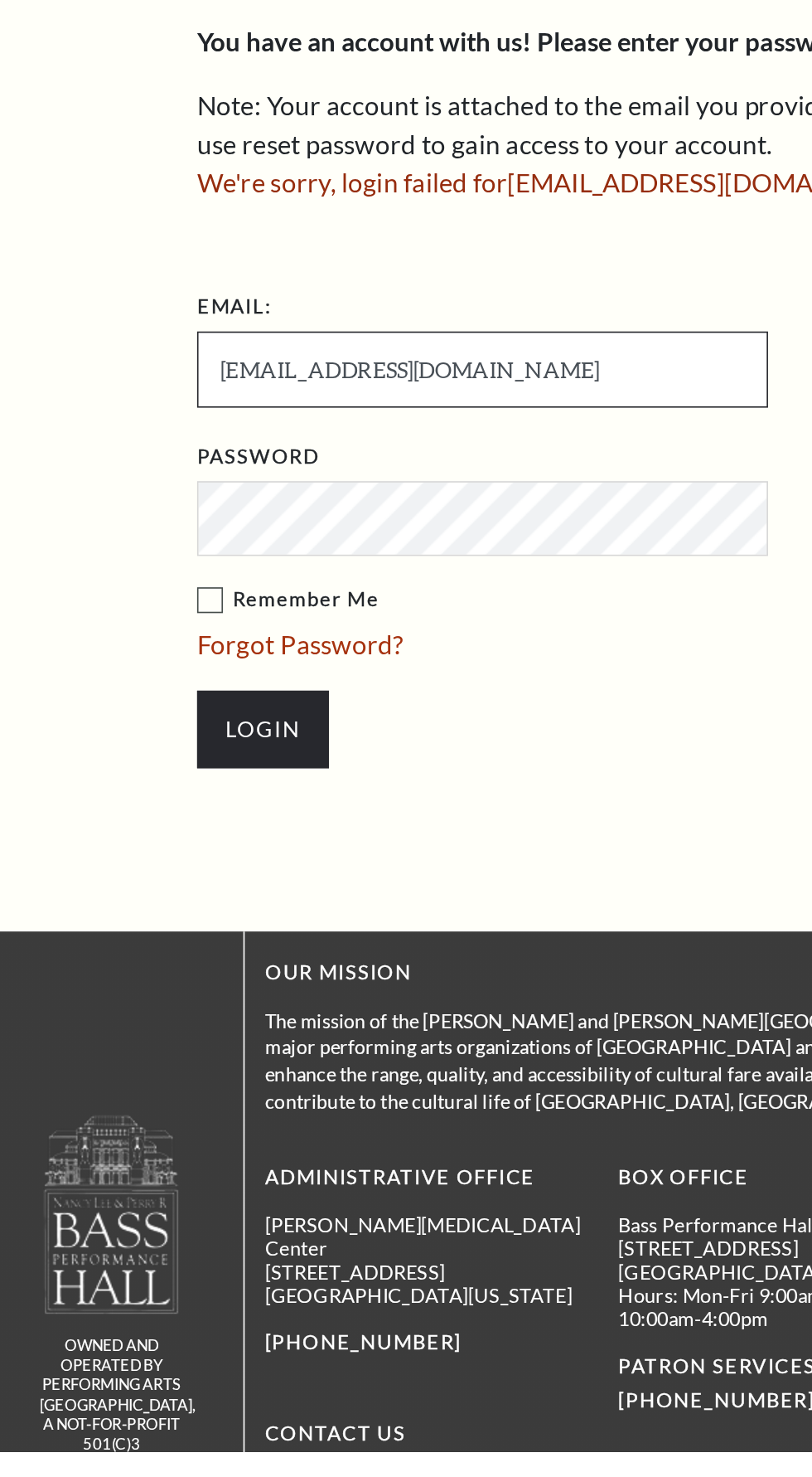
type input "[EMAIL_ADDRESS][DOMAIN_NAME]"
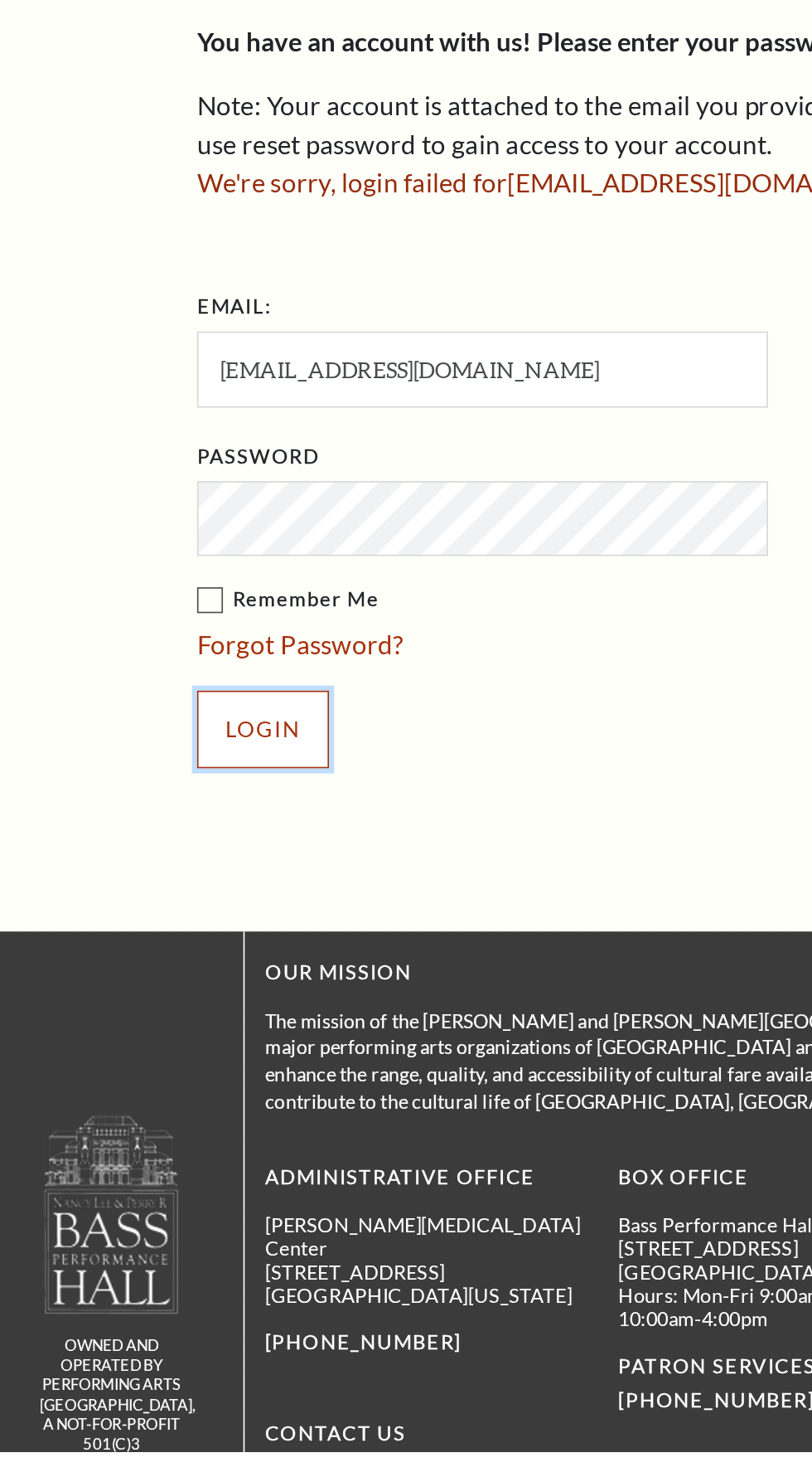
click at [159, 1013] on input "Login" at bounding box center [161, 1036] width 80 height 47
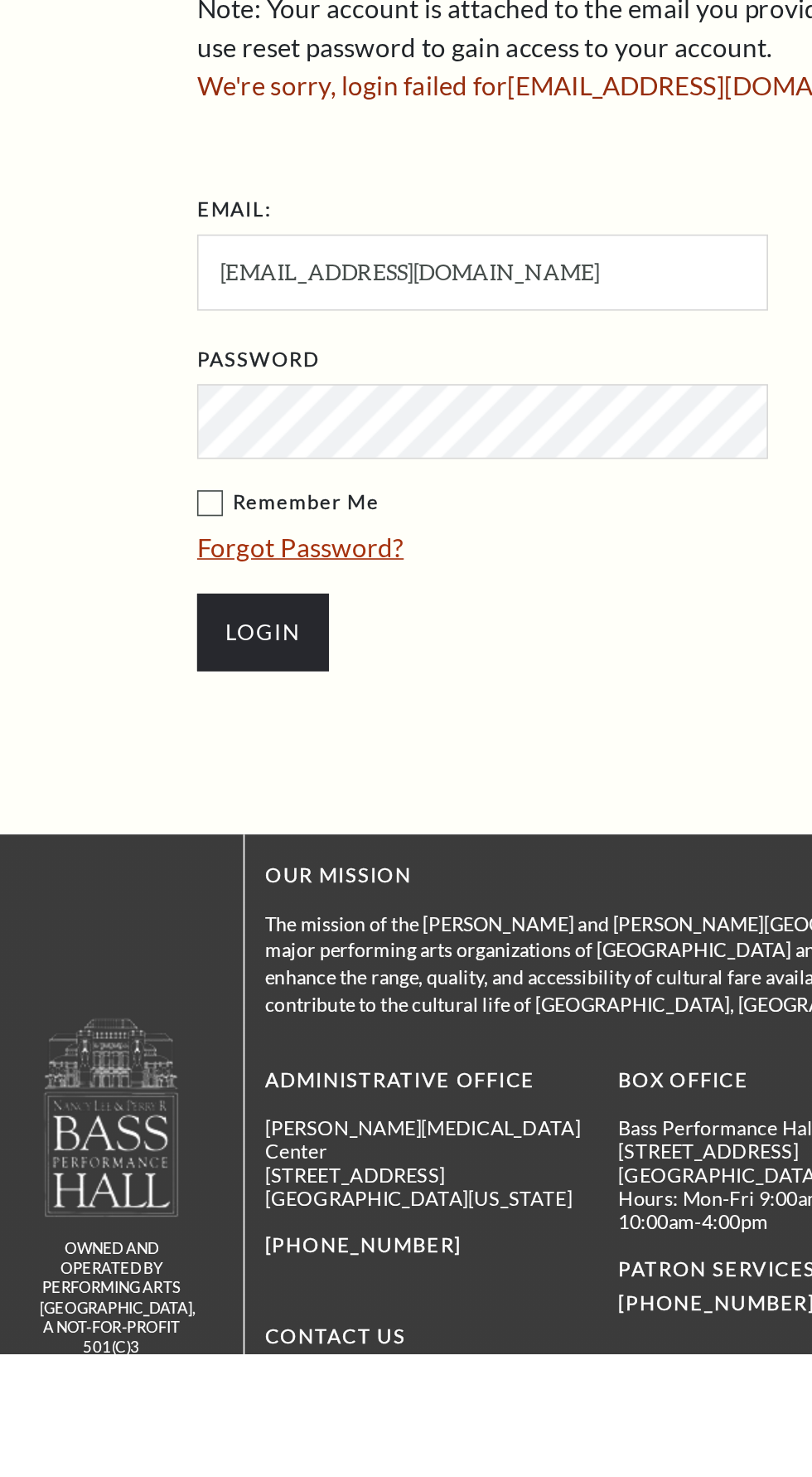
click at [159, 975] on link "Forgot Password?" at bounding box center [184, 984] width 126 height 19
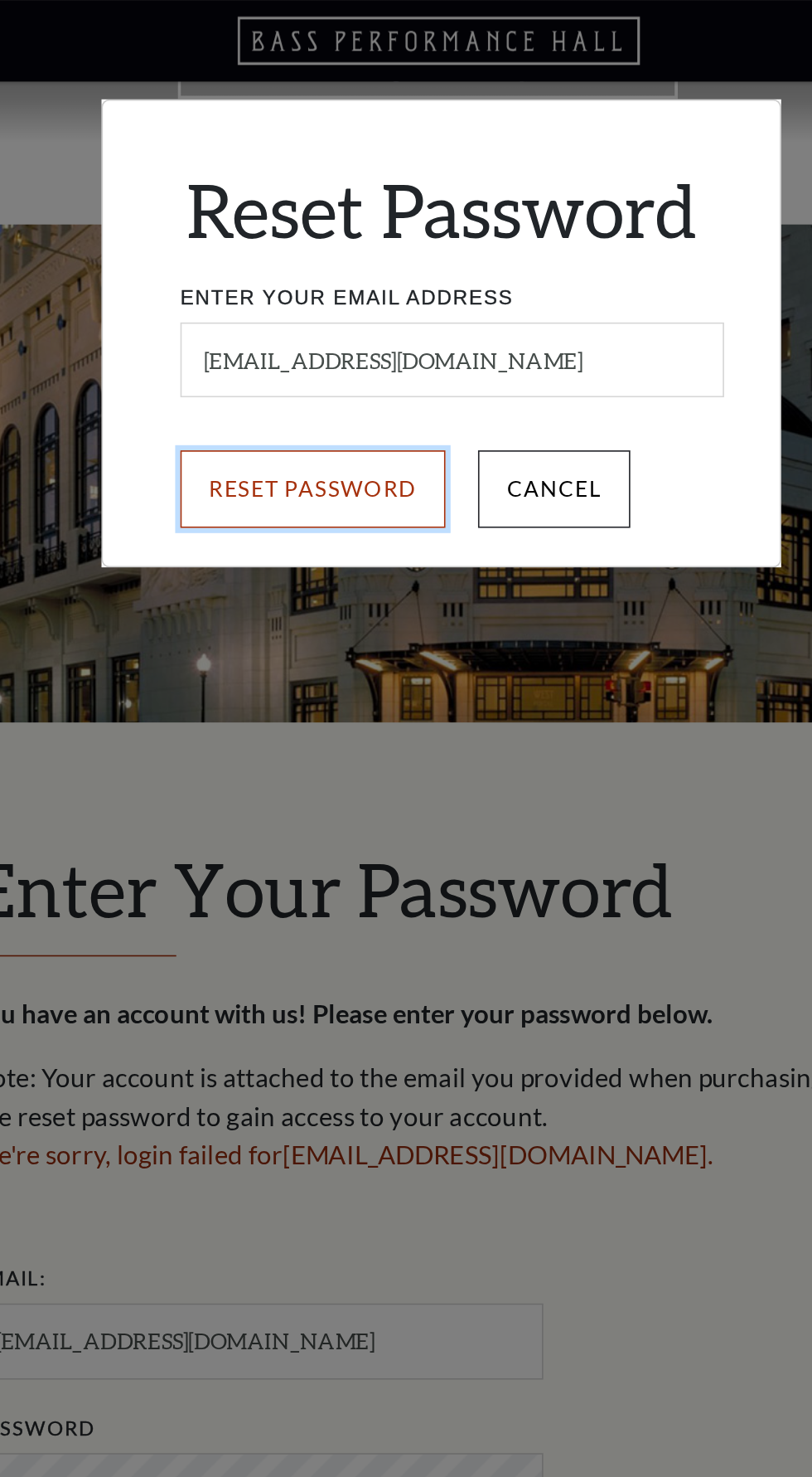
click at [350, 297] on input "Reset Password" at bounding box center [327, 298] width 162 height 47
